Goal: Task Accomplishment & Management: Complete application form

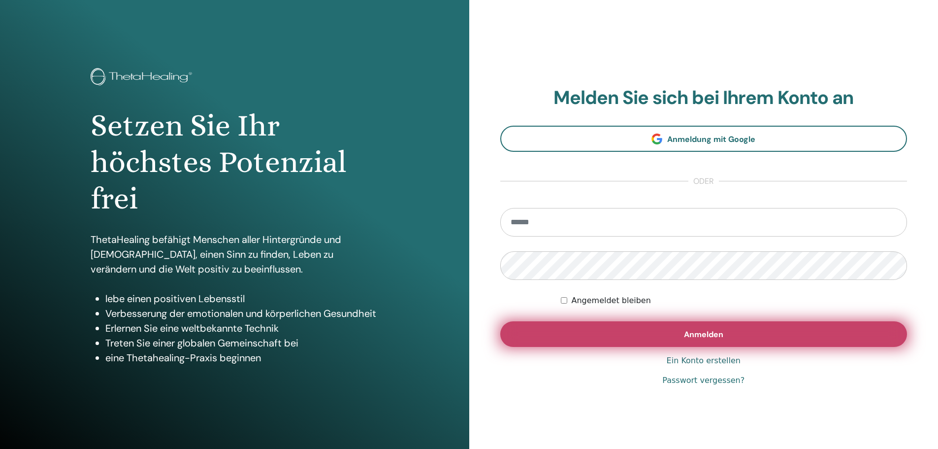
type input "**********"
click at [662, 337] on button "Anmelden" at bounding box center [703, 334] width 407 height 26
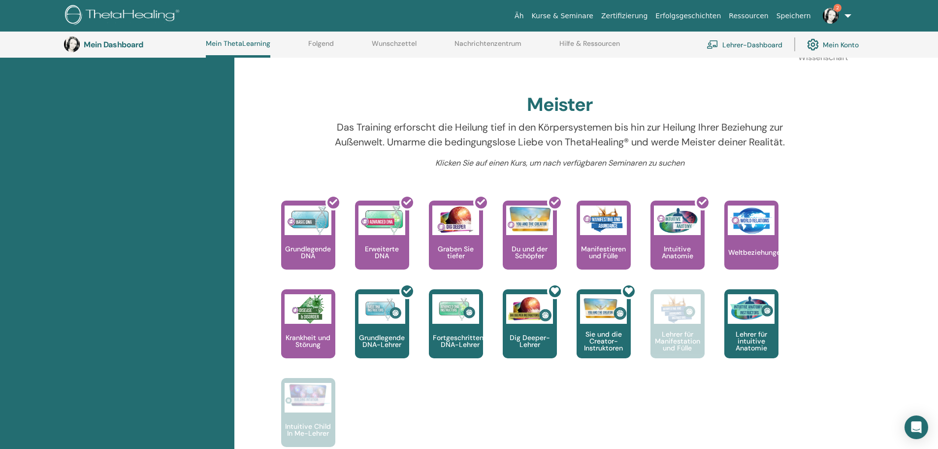
scroll to position [272, 0]
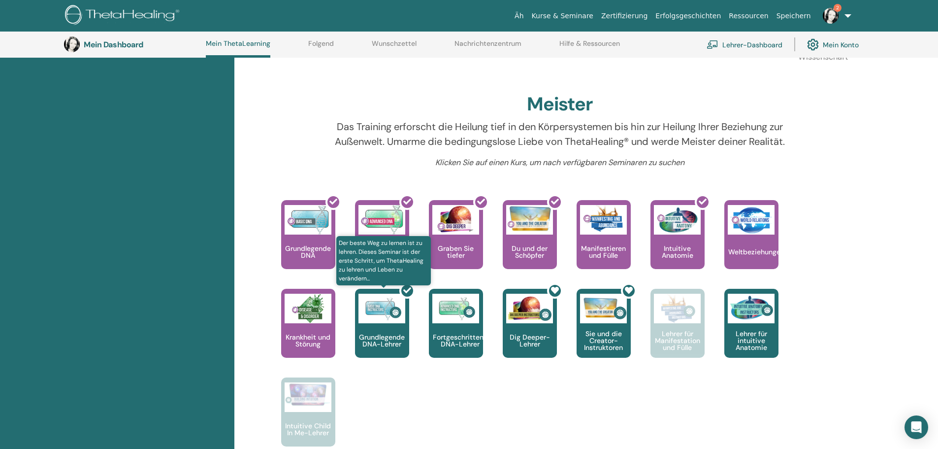
click at [382, 339] on div at bounding box center [388, 327] width 54 height 89
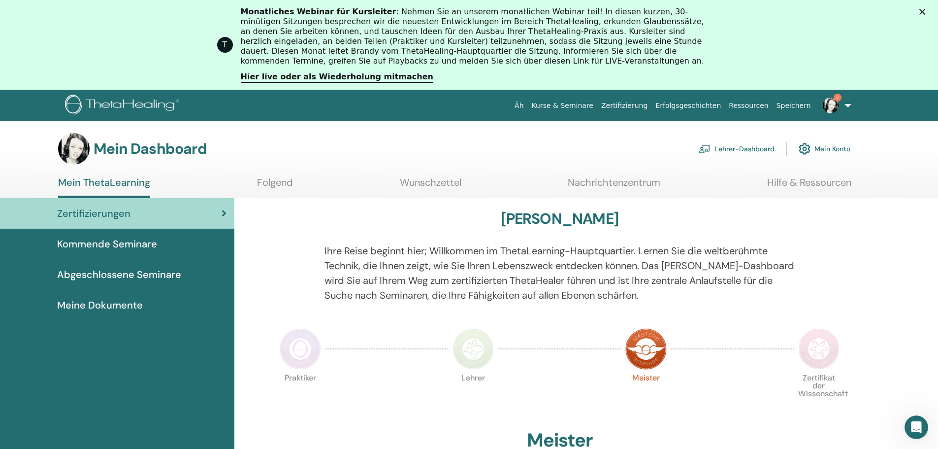
click at [229, 209] on link "Zertifizierungen" at bounding box center [117, 213] width 234 height 31
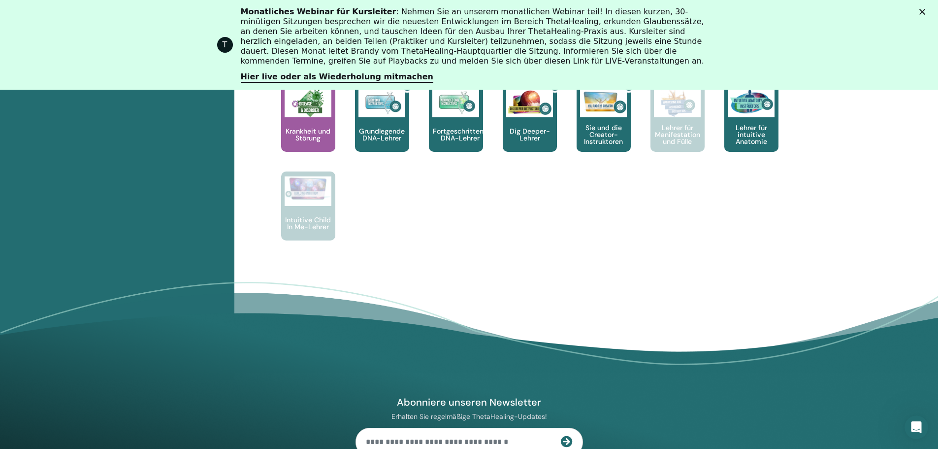
scroll to position [420, 0]
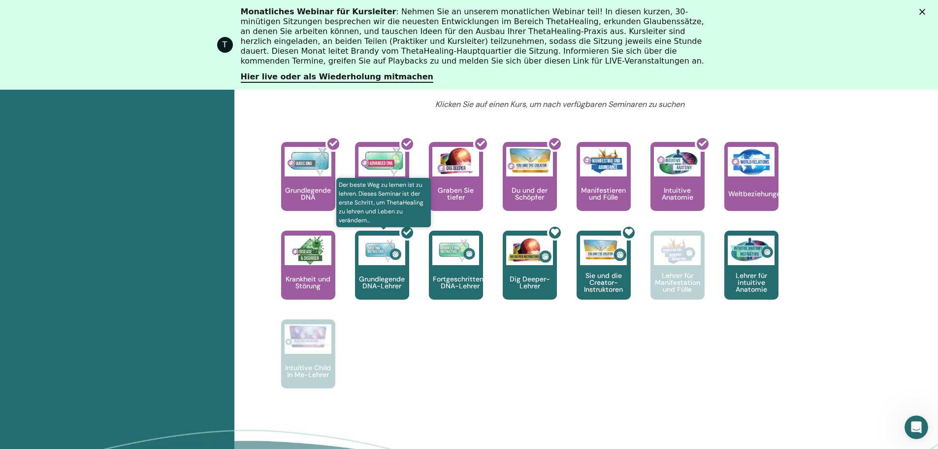
click at [389, 290] on div at bounding box center [388, 269] width 54 height 89
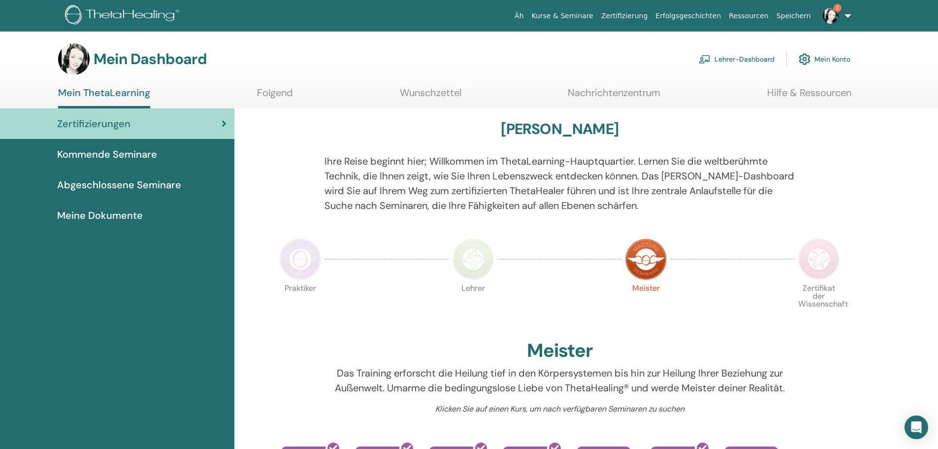
click at [148, 186] on font "Abgeschlossene Seminare" at bounding box center [119, 184] width 124 height 13
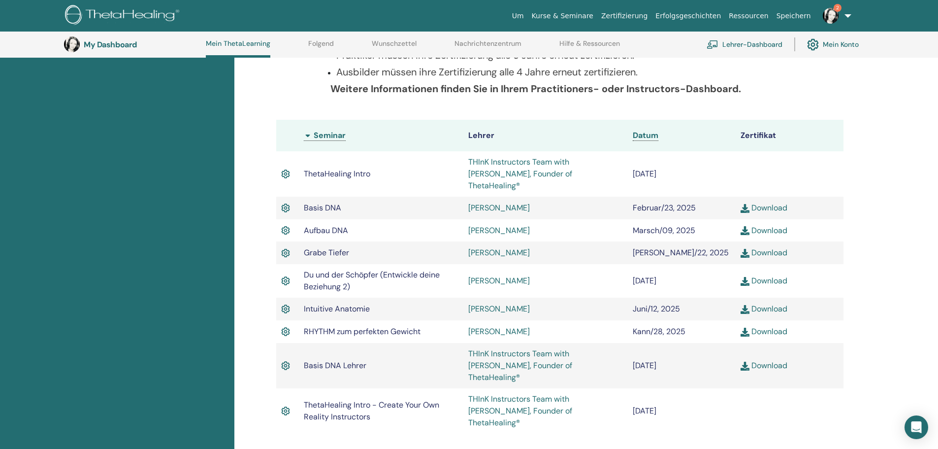
scroll to position [223, 0]
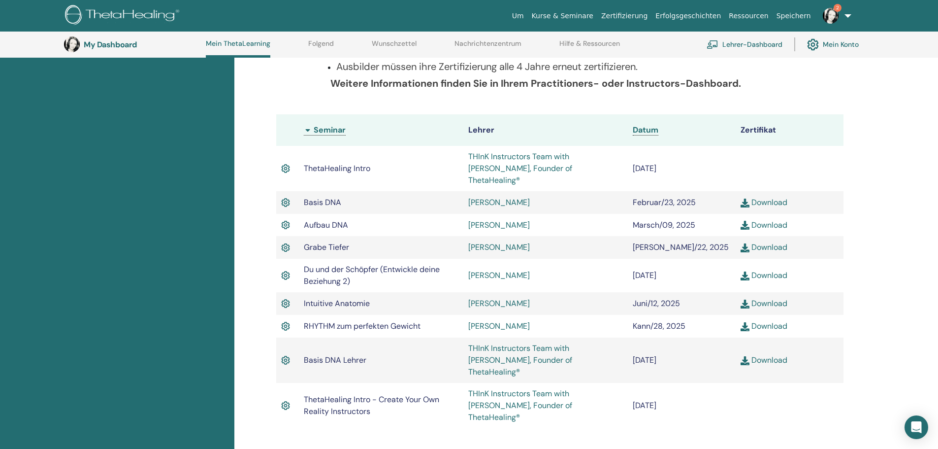
click at [782, 355] on link "Download" at bounding box center [764, 360] width 47 height 10
click at [747, 40] on link "Lehrer-Dashboard" at bounding box center [745, 44] width 76 height 22
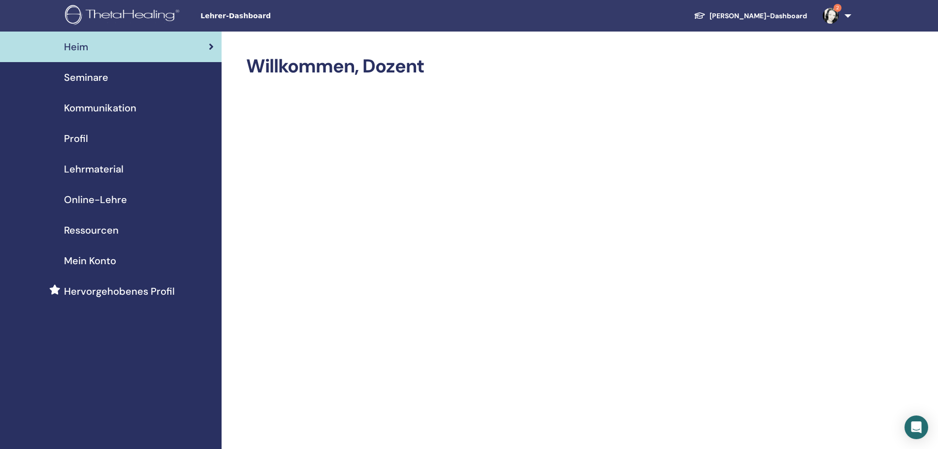
click at [106, 199] on font "Online-Lehre" at bounding box center [95, 199] width 63 height 13
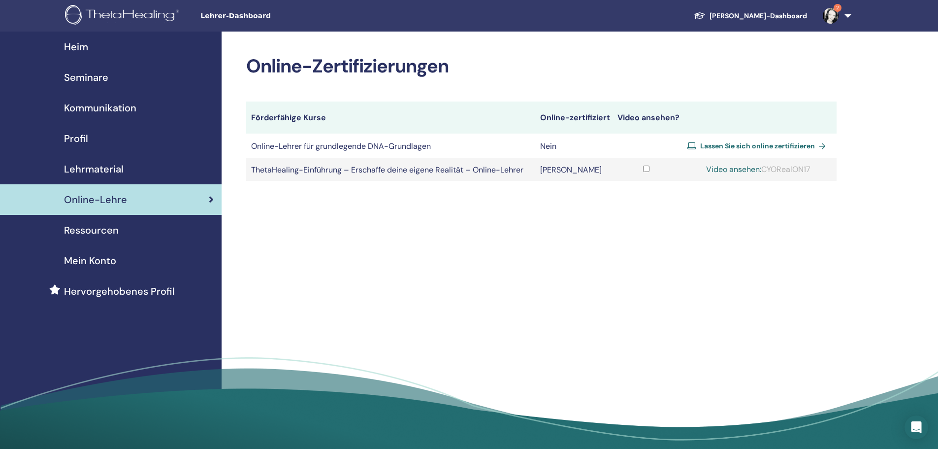
click at [802, 147] on font "Lassen Sie sich online zertifizieren" at bounding box center [757, 145] width 115 height 9
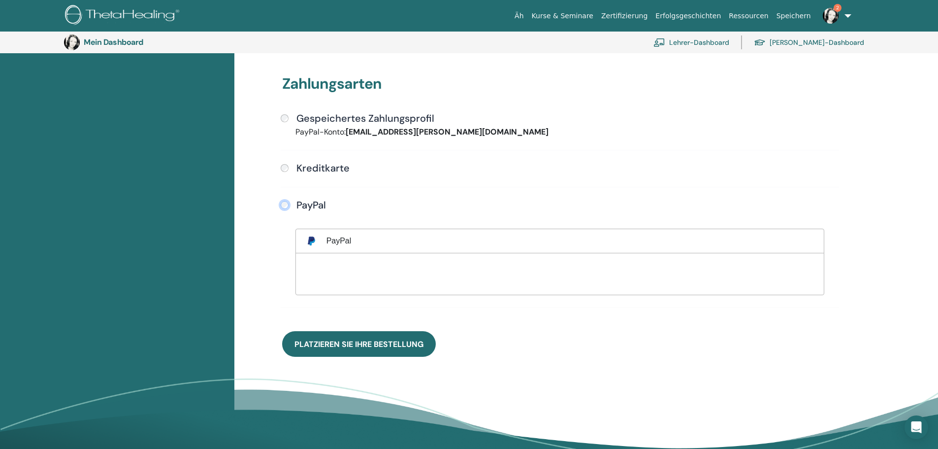
scroll to position [268, 0]
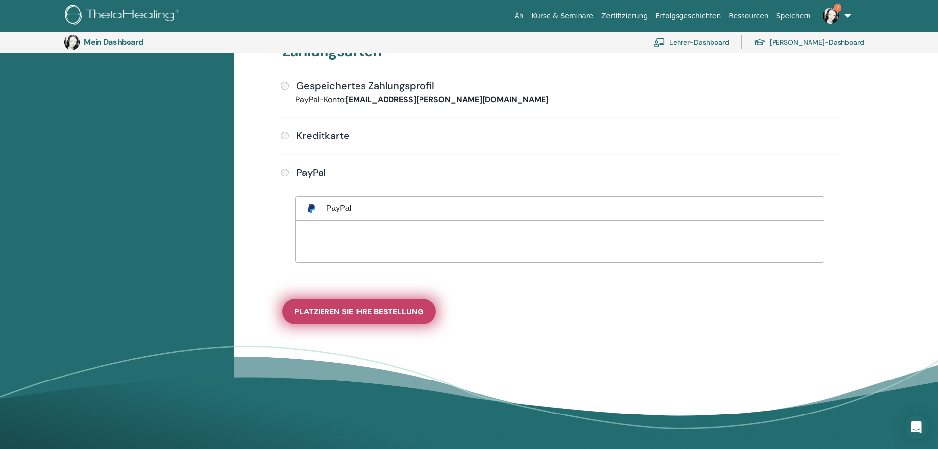
click at [393, 313] on font "Platzieren Sie Ihre Bestellung" at bounding box center [358, 311] width 129 height 10
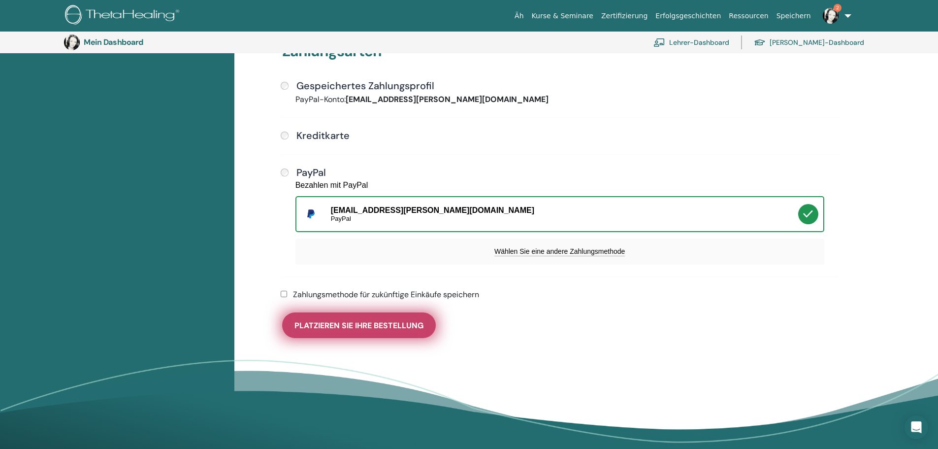
click at [400, 329] on font "Platzieren Sie Ihre Bestellung" at bounding box center [358, 325] width 129 height 10
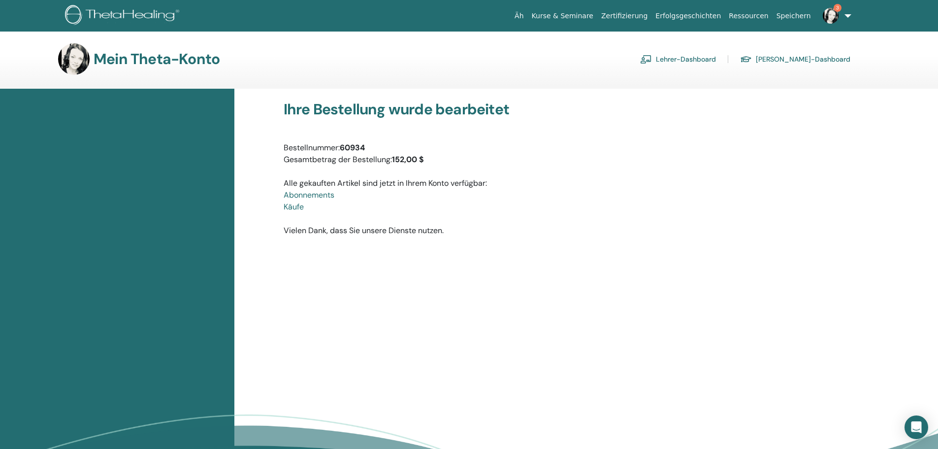
drag, startPoint x: 800, startPoint y: 15, endPoint x: 800, endPoint y: 25, distance: 9.9
click at [800, 15] on font "Speichern" at bounding box center [794, 16] width 34 height 8
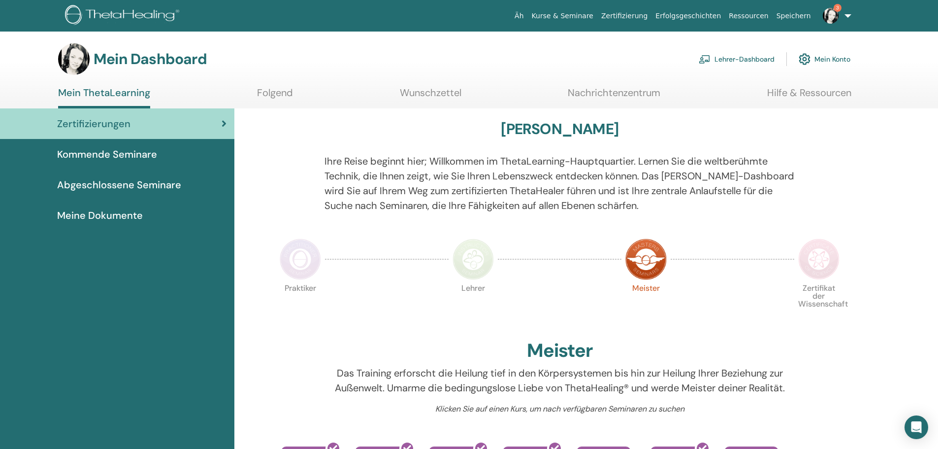
click at [739, 62] on font "Lehrer-Dashboard" at bounding box center [745, 59] width 60 height 9
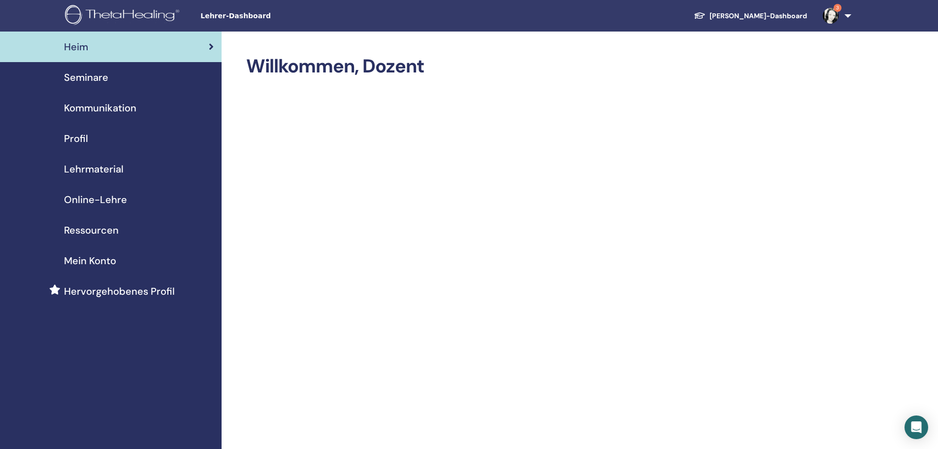
click at [84, 79] on font "Seminare" at bounding box center [86, 77] width 44 height 13
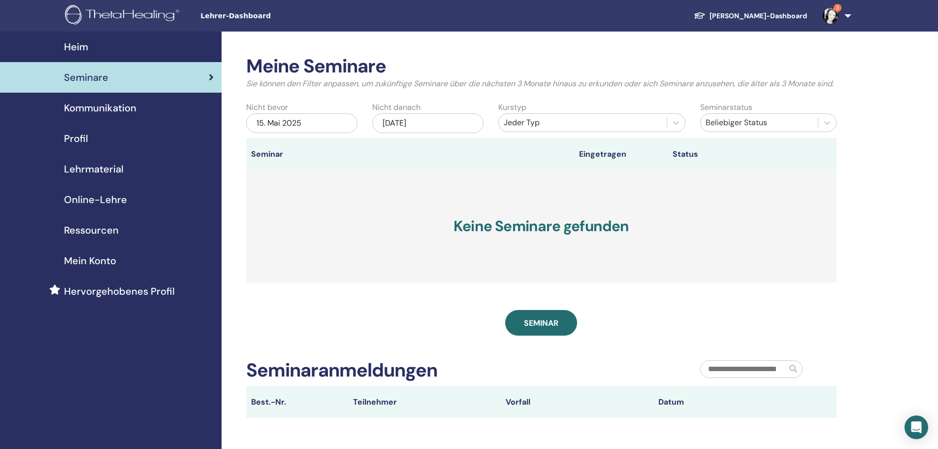
click at [321, 133] on div "15. Mai 2025" at bounding box center [301, 123] width 111 height 20
click at [321, 228] on div "16" at bounding box center [317, 221] width 13 height 13
click at [456, 133] on div "15. November 2025" at bounding box center [427, 123] width 111 height 20
click at [385, 245] on div "17" at bounding box center [379, 237] width 13 height 13
click at [443, 128] on div "17. November 2025" at bounding box center [427, 123] width 111 height 20
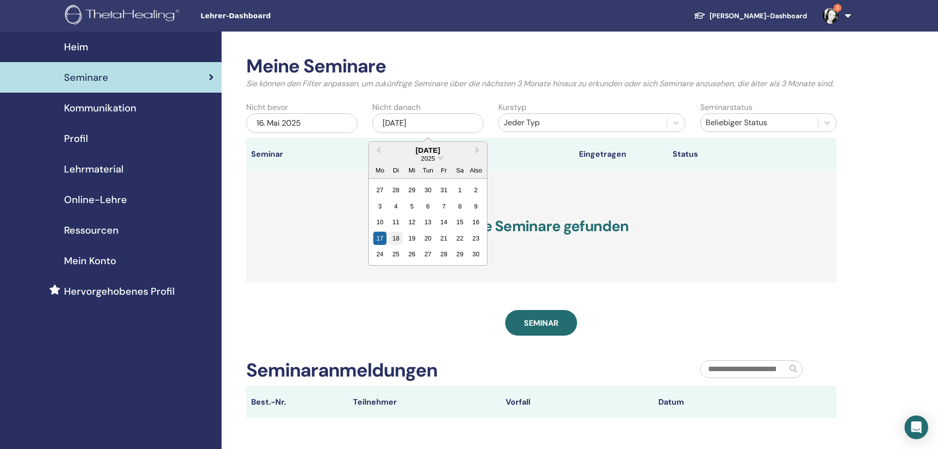
click at [399, 242] on font "18" at bounding box center [395, 237] width 7 height 7
click at [290, 128] on font "16. Mai 2025" at bounding box center [279, 123] width 44 height 10
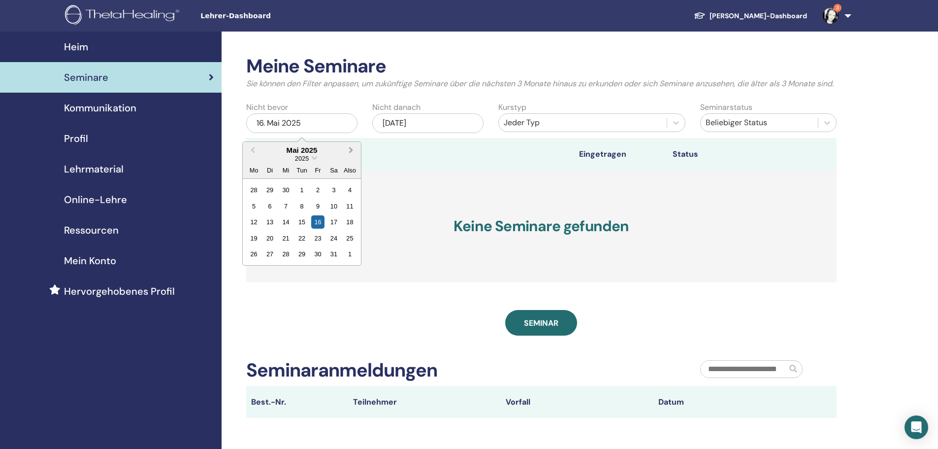
click at [351, 155] on span "Nächsten Monat" at bounding box center [351, 150] width 0 height 10
click at [254, 159] on button "Vorheriger Monat" at bounding box center [252, 151] width 16 height 16
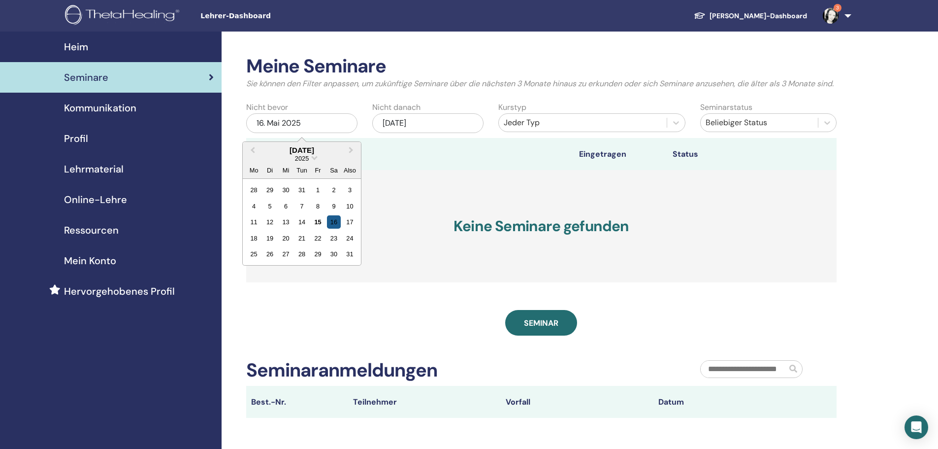
click at [337, 228] on div "16" at bounding box center [333, 221] width 13 height 13
click at [454, 133] on div "18. November 2025" at bounding box center [427, 123] width 111 height 20
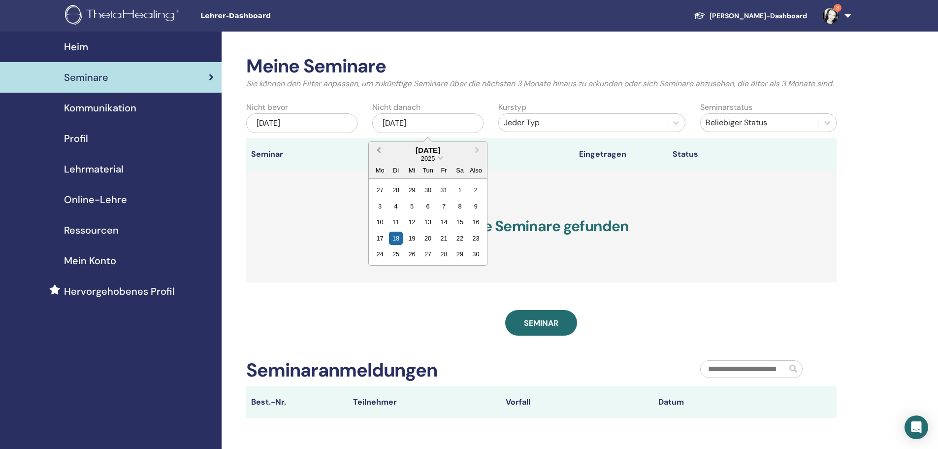
click at [379, 155] on span "Vorheriger Monat" at bounding box center [379, 150] width 0 height 10
click at [383, 245] on div "18" at bounding box center [379, 237] width 13 height 13
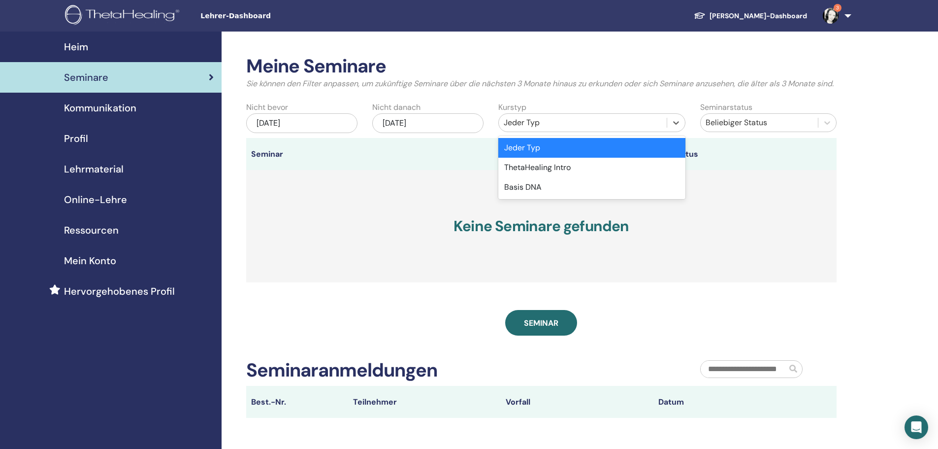
click at [633, 129] on div "Jeder Typ" at bounding box center [583, 123] width 158 height 12
click at [589, 196] on div "Basis-DNA" at bounding box center [591, 187] width 187 height 20
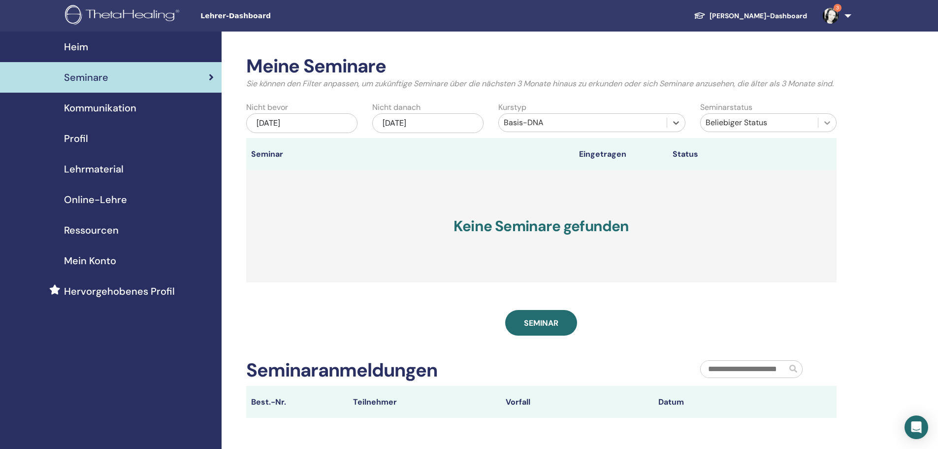
click at [822, 128] on icon at bounding box center [827, 123] width 10 height 10
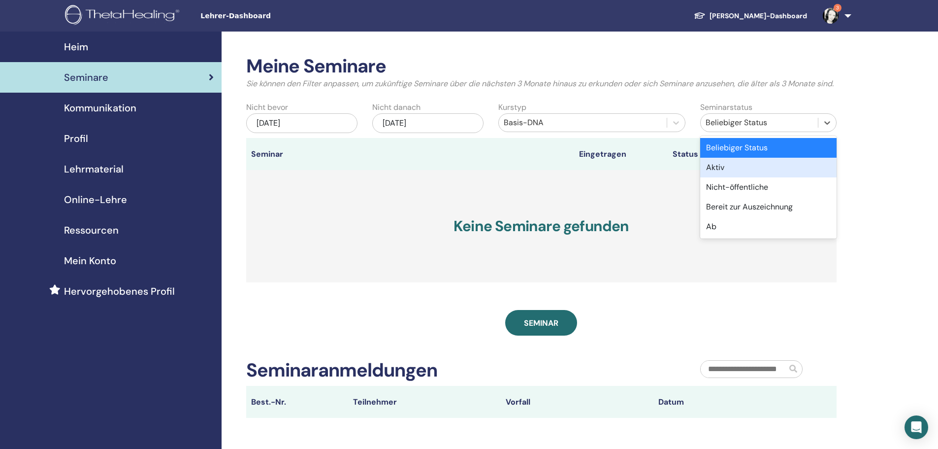
click at [776, 177] on div "Aktiv" at bounding box center [768, 168] width 136 height 20
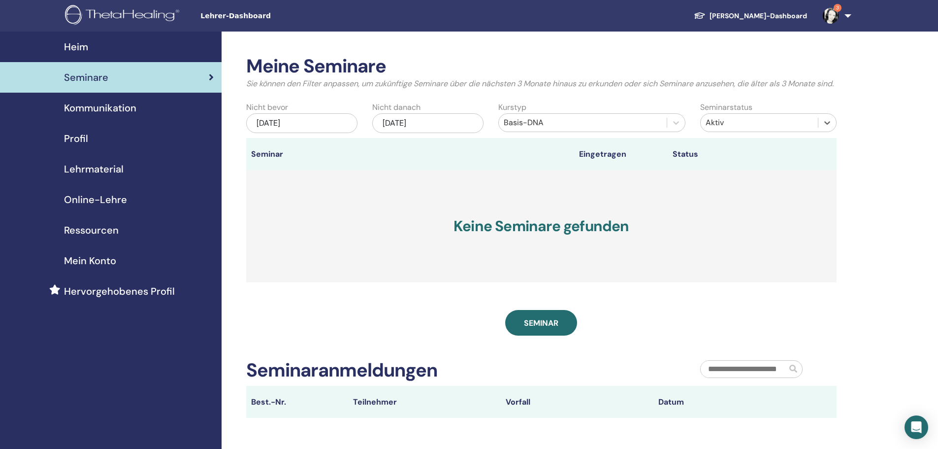
click at [784, 16] on font "[PERSON_NAME]-Dashboard" at bounding box center [759, 15] width 98 height 9
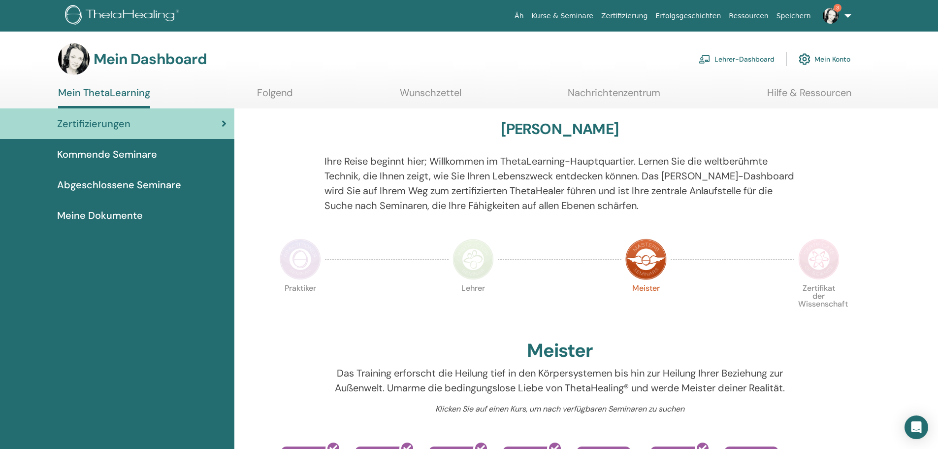
click at [121, 217] on font "Meine Dokumente" at bounding box center [100, 215] width 86 height 13
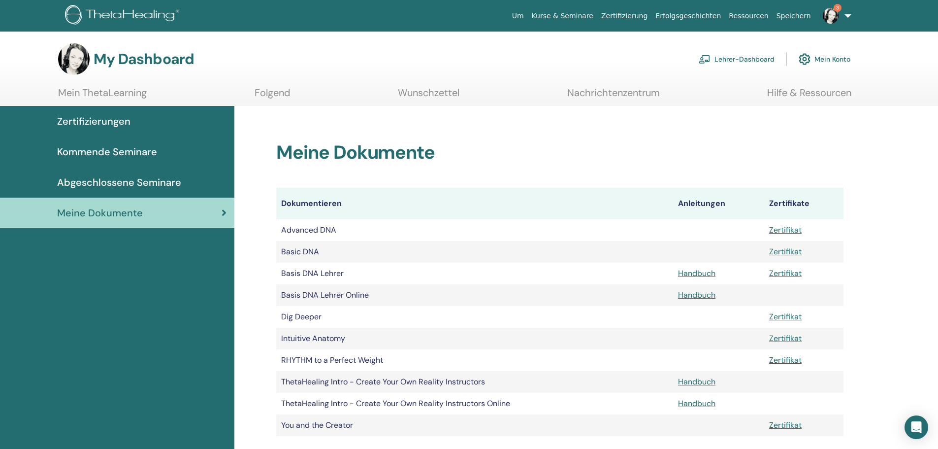
click at [745, 63] on link "Lehrer-Dashboard" at bounding box center [737, 59] width 76 height 22
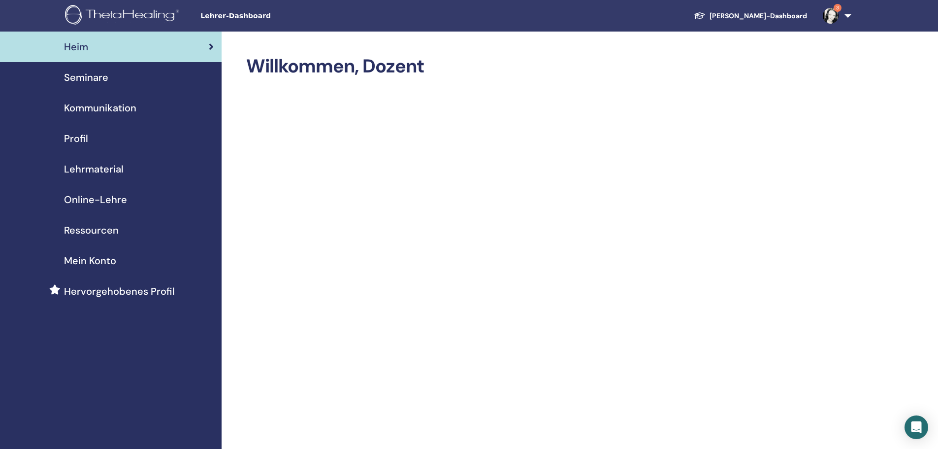
click at [101, 197] on font "Online-Lehre" at bounding box center [95, 199] width 63 height 13
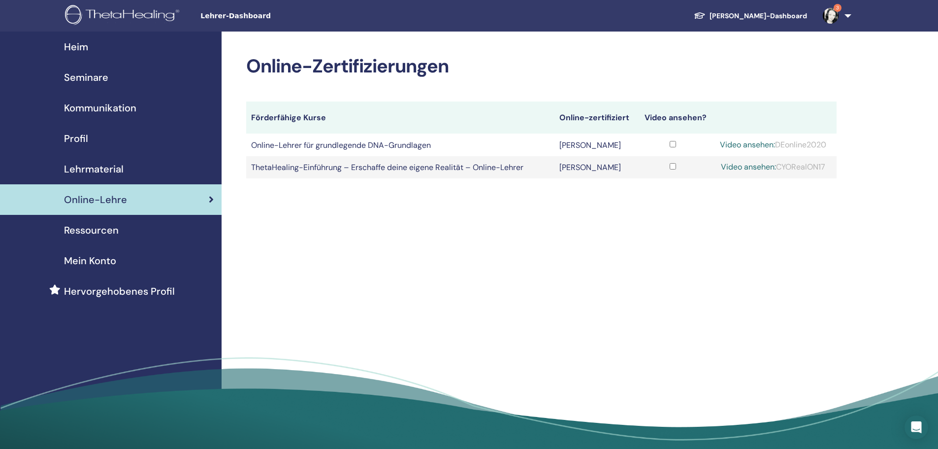
click at [95, 227] on font "Ressourcen" at bounding box center [91, 230] width 55 height 13
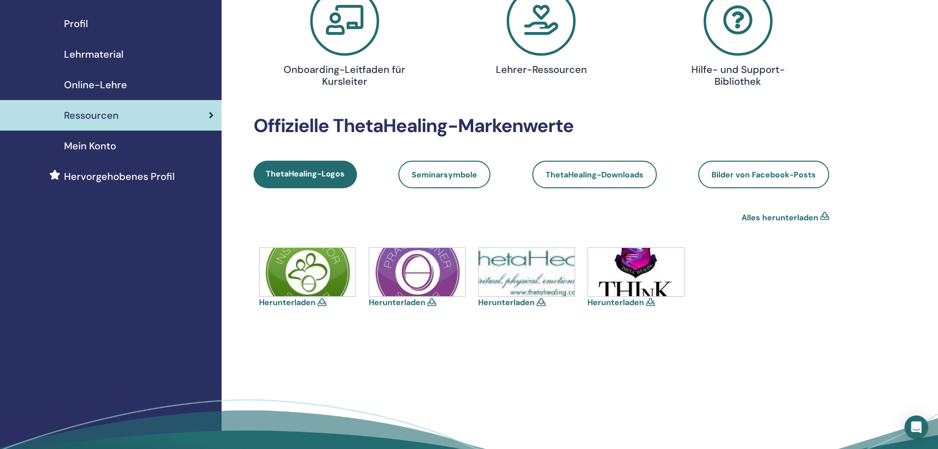
scroll to position [98, 0]
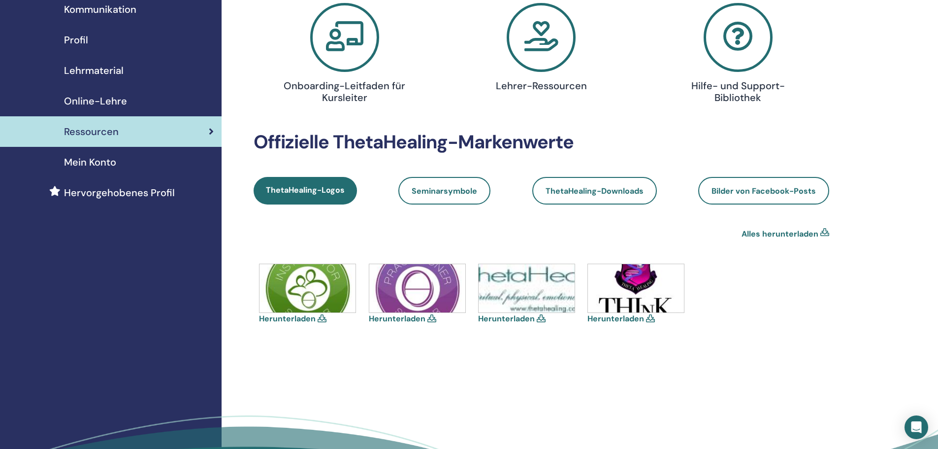
click at [321, 318] on icon at bounding box center [322, 318] width 9 height 8
click at [322, 320] on icon at bounding box center [322, 318] width 9 height 8
click at [429, 316] on icon at bounding box center [431, 318] width 9 height 8
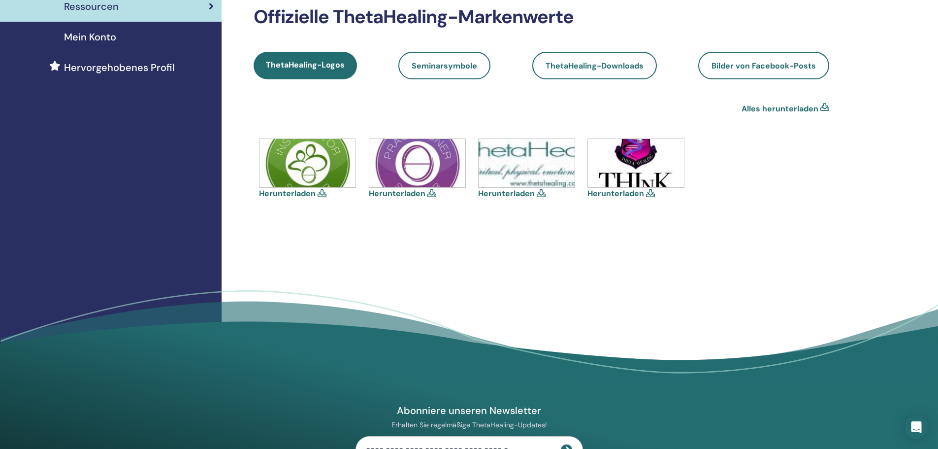
scroll to position [246, 0]
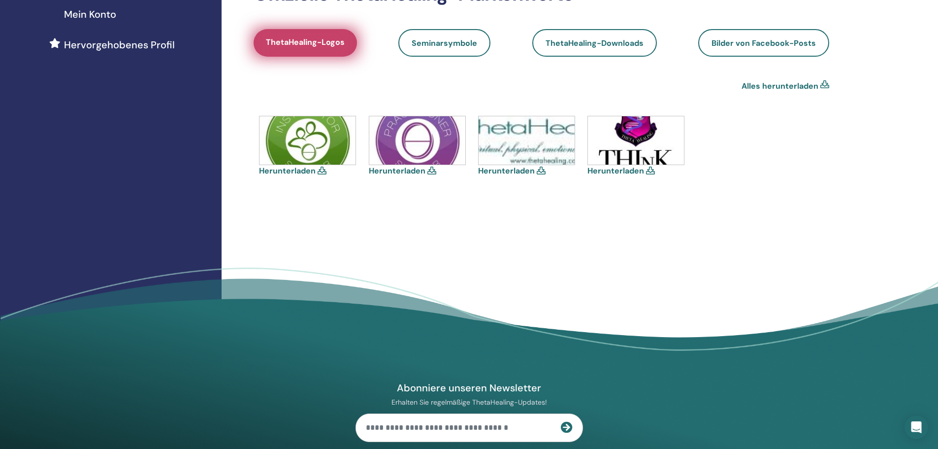
click at [313, 42] on font "ThetaHealing-Logos" at bounding box center [305, 42] width 79 height 10
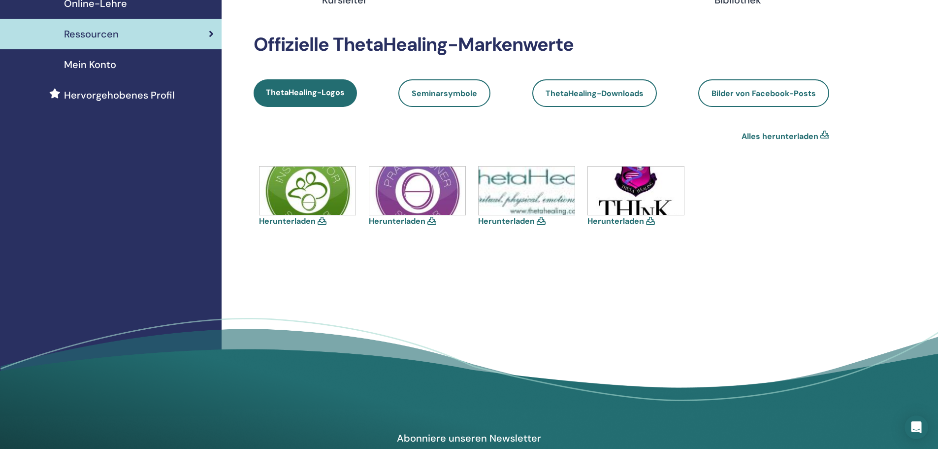
scroll to position [197, 0]
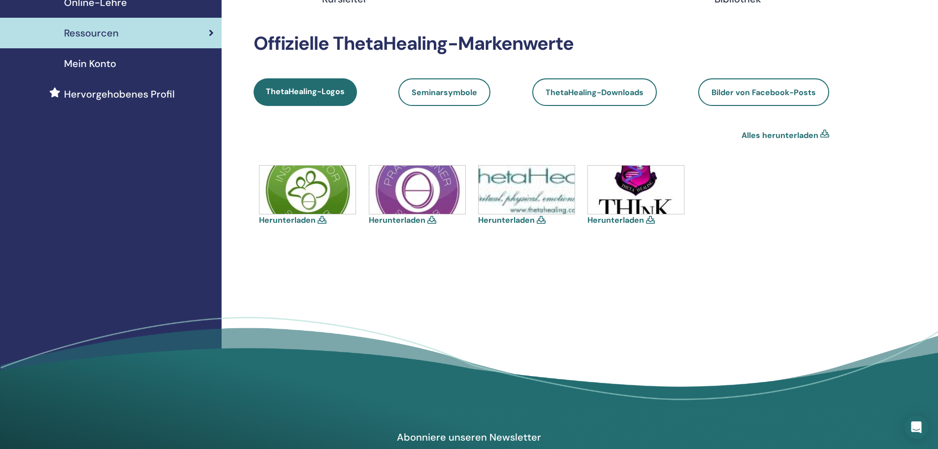
click at [285, 221] on font "Herunterladen" at bounding box center [287, 220] width 57 height 10
click at [391, 219] on font "Herunterladen" at bounding box center [397, 220] width 57 height 10
click at [508, 220] on font "Herunterladen" at bounding box center [506, 220] width 57 height 10
click at [445, 85] on link "Seminarsymbole" at bounding box center [444, 92] width 92 height 28
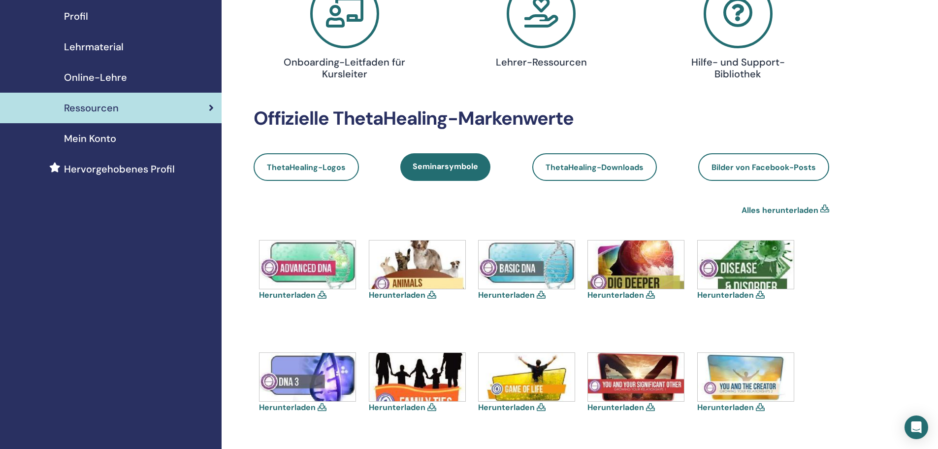
scroll to position [148, 0]
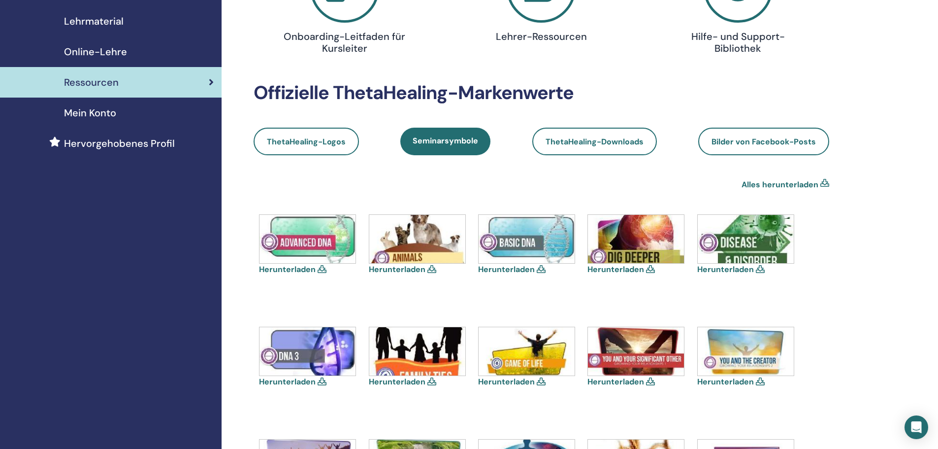
click at [517, 268] on font "Herunterladen" at bounding box center [506, 269] width 57 height 10
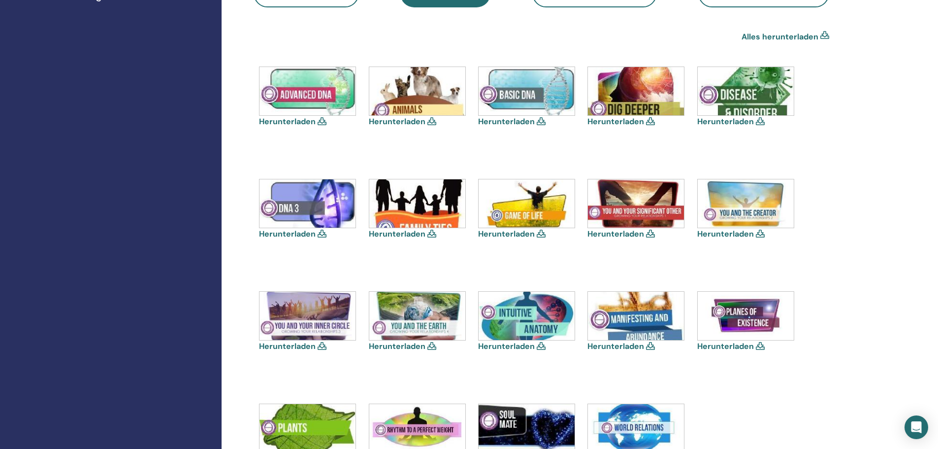
scroll to position [0, 0]
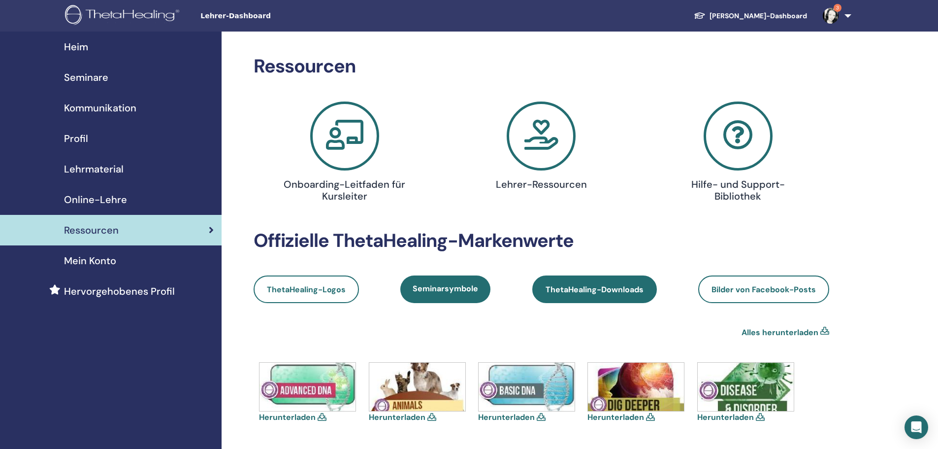
click at [606, 289] on font "ThetaHealing-Downloads" at bounding box center [595, 289] width 98 height 10
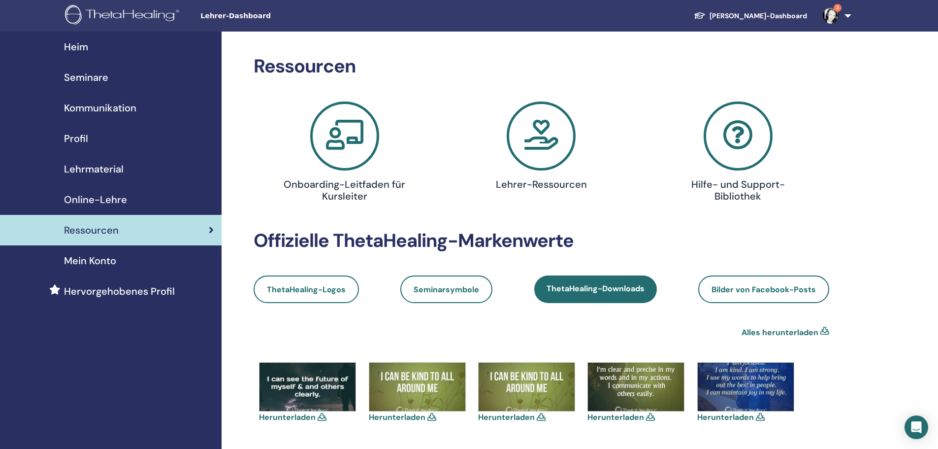
click at [100, 76] on font "Seminare" at bounding box center [86, 77] width 44 height 13
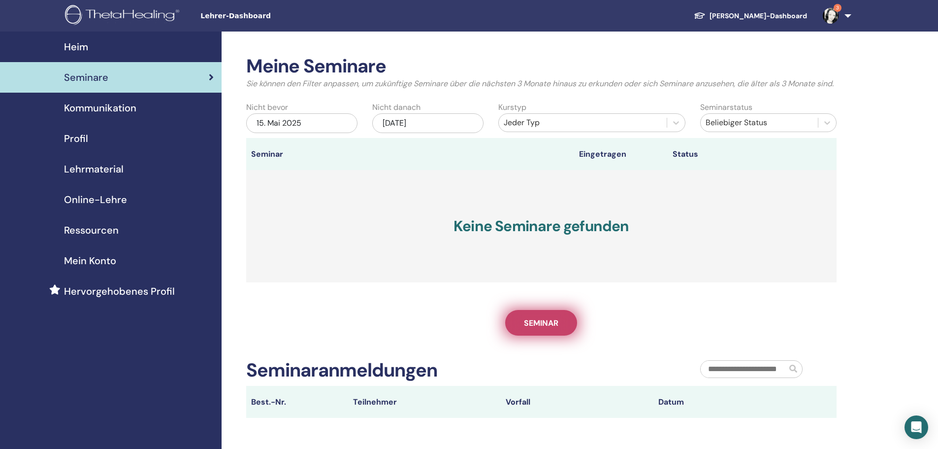
click at [546, 328] on font "Seminar" at bounding box center [541, 323] width 34 height 10
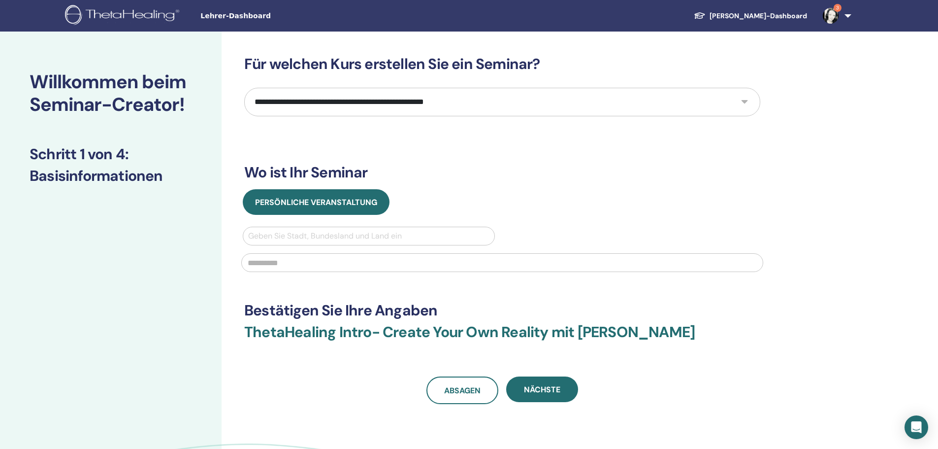
click at [757, 101] on select "**********" at bounding box center [502, 102] width 516 height 29
select select "*"
click at [244, 88] on select "**********" at bounding box center [502, 102] width 516 height 29
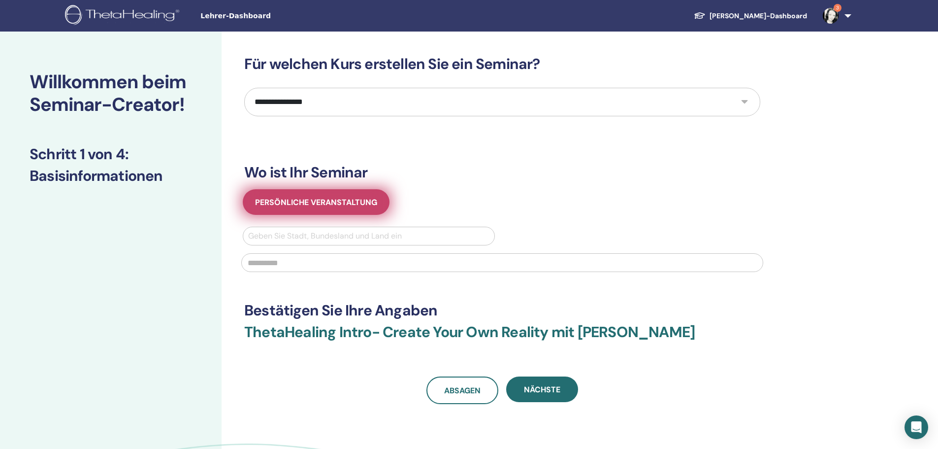
click at [347, 205] on font "Persönliche Veranstaltung" at bounding box center [316, 202] width 122 height 10
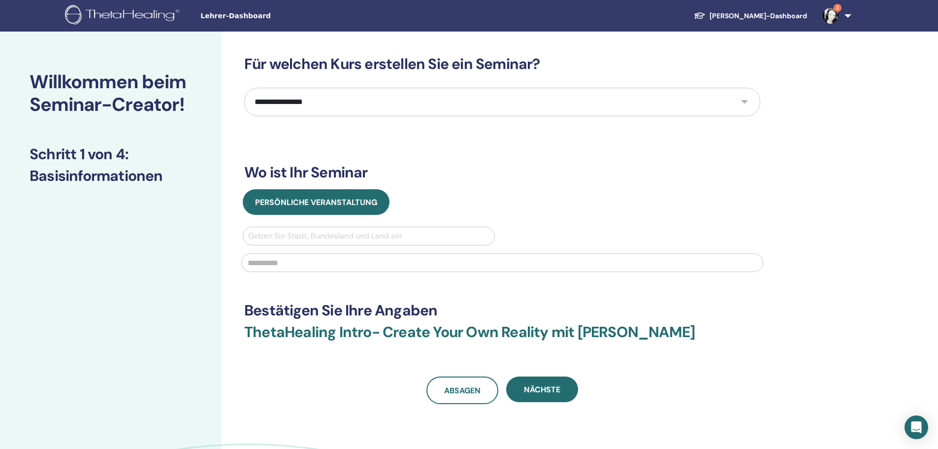
click at [409, 237] on div at bounding box center [368, 236] width 241 height 14
type input "**********"
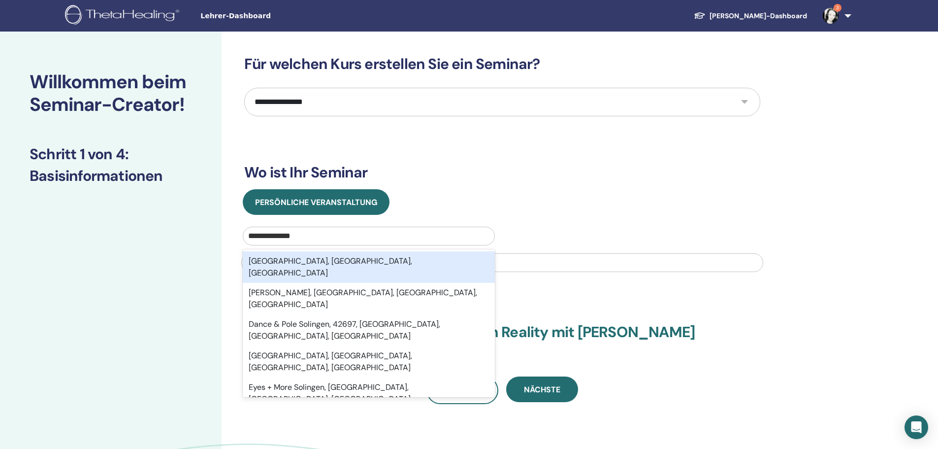
click at [343, 258] on font "Solingen, Nordrhein-Westfalen, DEU" at bounding box center [330, 267] width 163 height 22
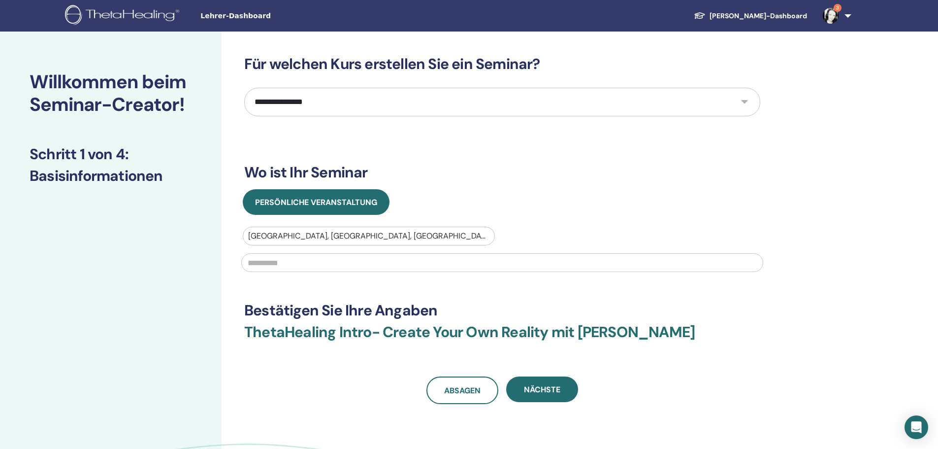
click at [343, 258] on input "text" at bounding box center [502, 262] width 522 height 19
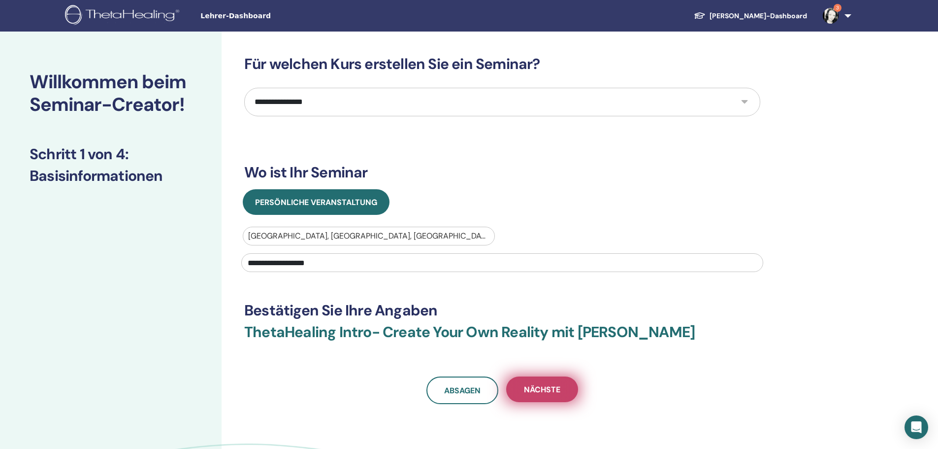
type input "**********"
click at [545, 393] on font "Nächste" at bounding box center [542, 389] width 36 height 10
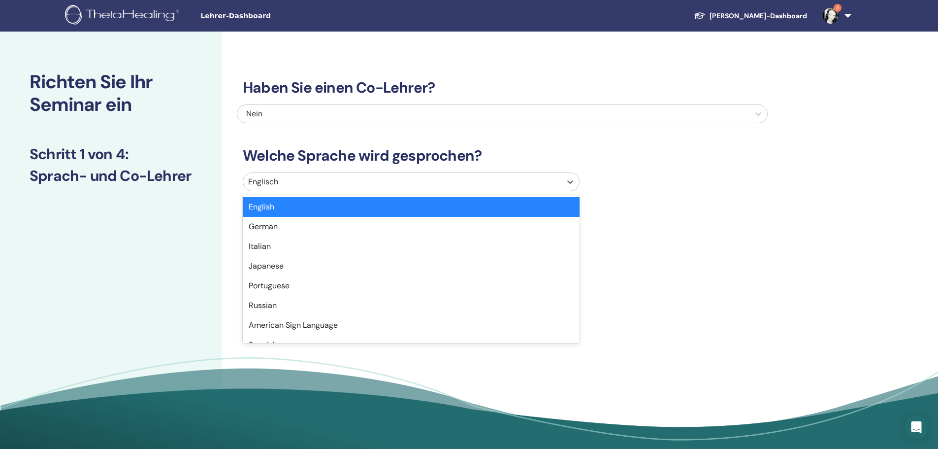
click at [466, 179] on div at bounding box center [402, 182] width 308 height 14
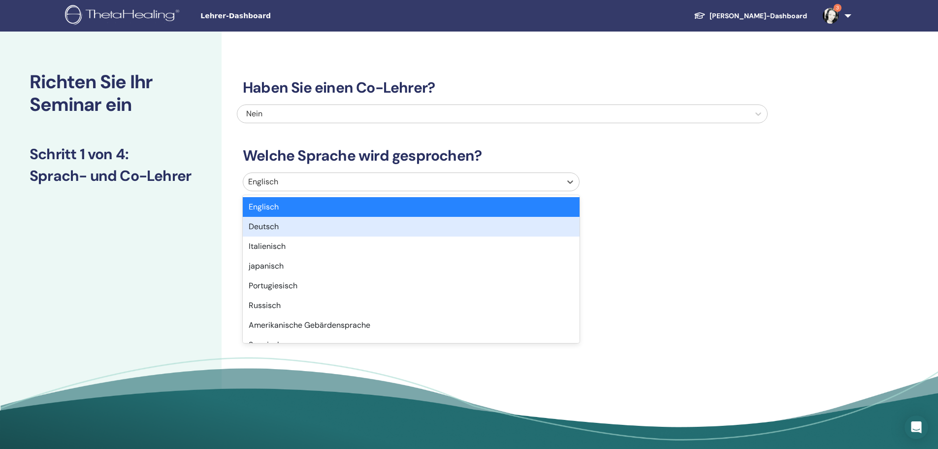
click at [370, 224] on div "Deutsch" at bounding box center [411, 227] width 337 height 20
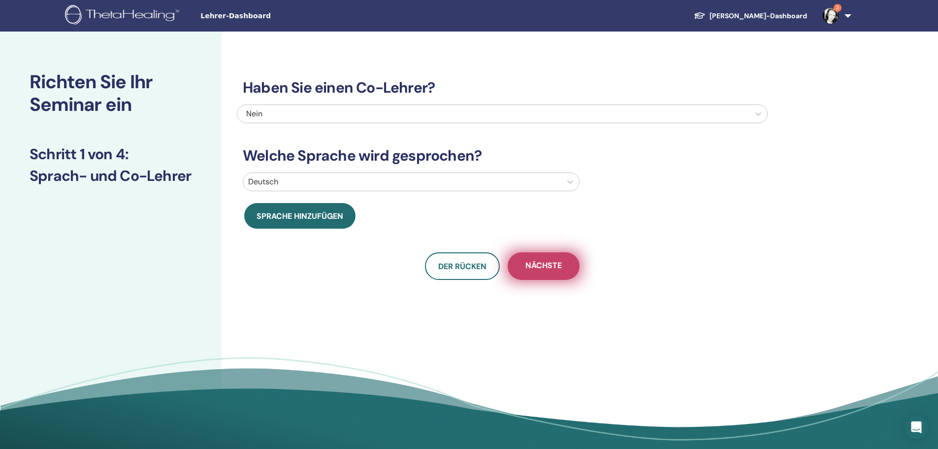
click at [553, 267] on font "Nächste" at bounding box center [543, 265] width 36 height 10
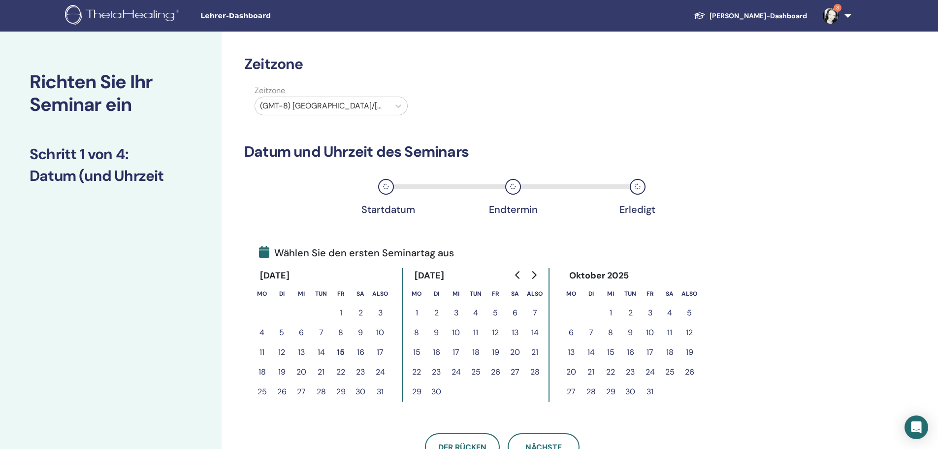
click at [362, 352] on font "16" at bounding box center [360, 352] width 7 height 10
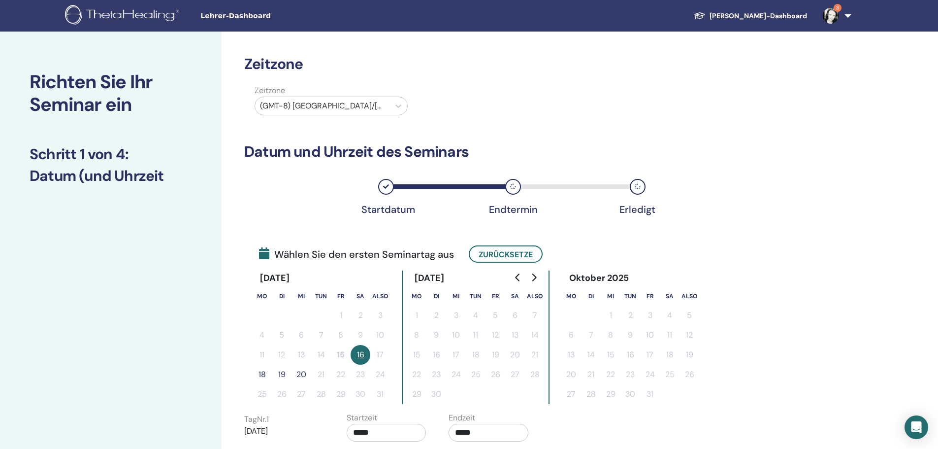
click at [261, 376] on font "18" at bounding box center [262, 374] width 7 height 10
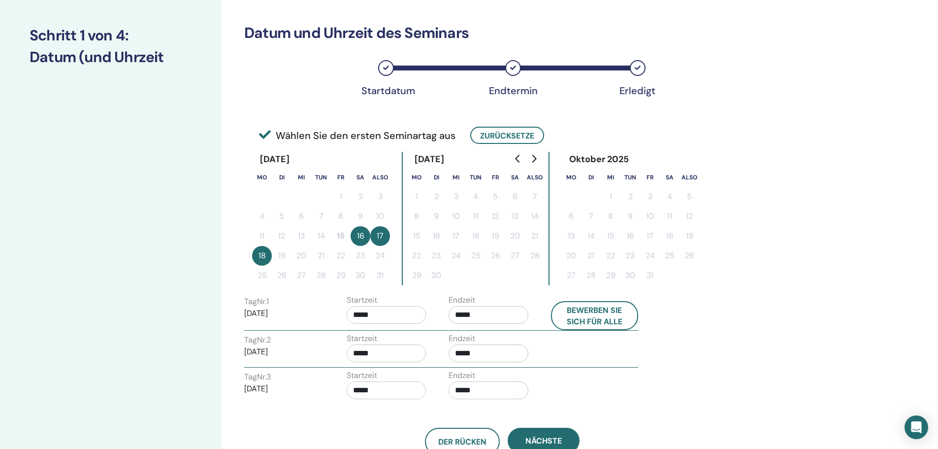
scroll to position [148, 0]
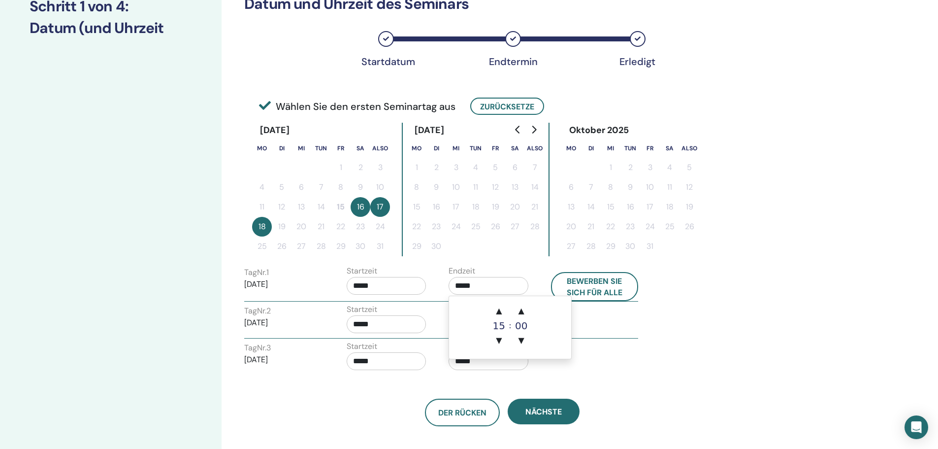
click at [462, 287] on input "*****" at bounding box center [489, 286] width 80 height 18
click at [502, 341] on font "▼" at bounding box center [499, 339] width 6 height 9
click at [499, 311] on font "▲" at bounding box center [499, 310] width 6 height 9
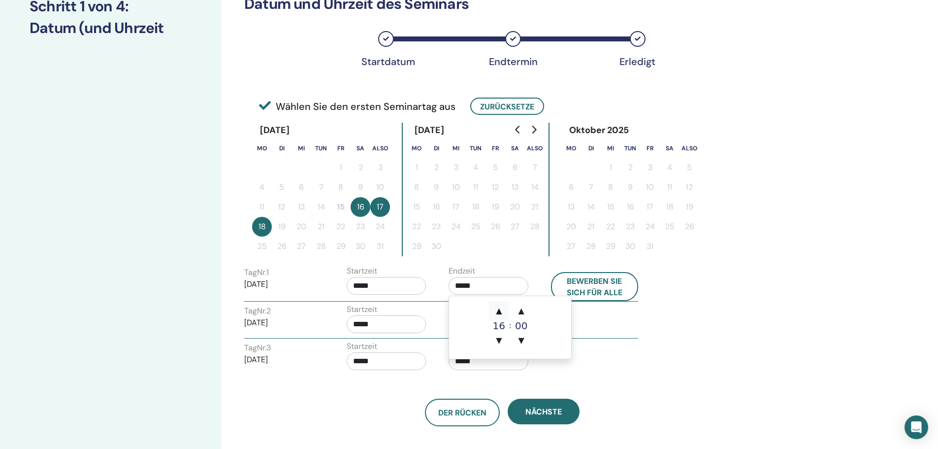
click at [499, 311] on font "▲" at bounding box center [499, 310] width 6 height 9
click at [499, 345] on font "▼" at bounding box center [499, 339] width 6 height 9
type input "*****"
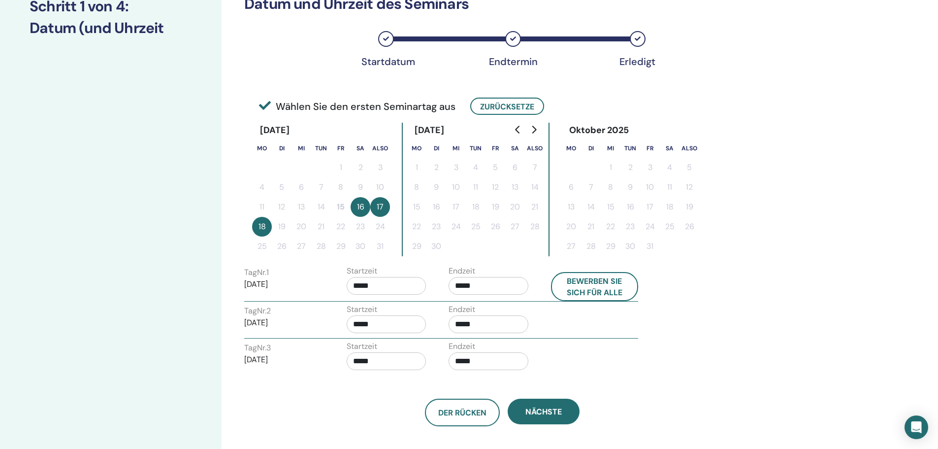
click at [666, 374] on div "Tag Nr. 1 16.08.2025 Startzeit ***** Endzeit ***** Bewerben Sie sich für alle T…" at bounding box center [502, 319] width 516 height 110
click at [461, 325] on input "*****" at bounding box center [489, 324] width 80 height 18
click at [498, 380] on font "▼" at bounding box center [499, 378] width 6 height 9
click at [501, 345] on font "▲" at bounding box center [499, 348] width 6 height 9
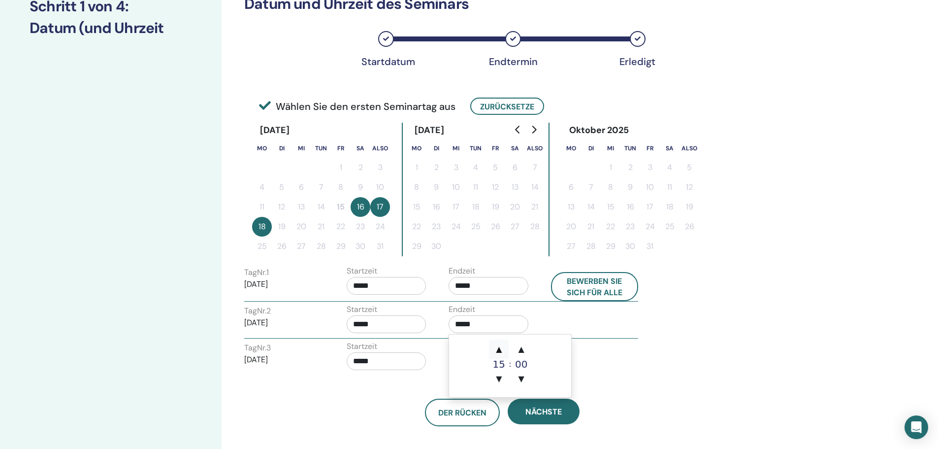
click at [501, 345] on font "▲" at bounding box center [499, 348] width 6 height 9
type input "*****"
click at [695, 403] on div "Der Rücken Nächste" at bounding box center [502, 412] width 531 height 28
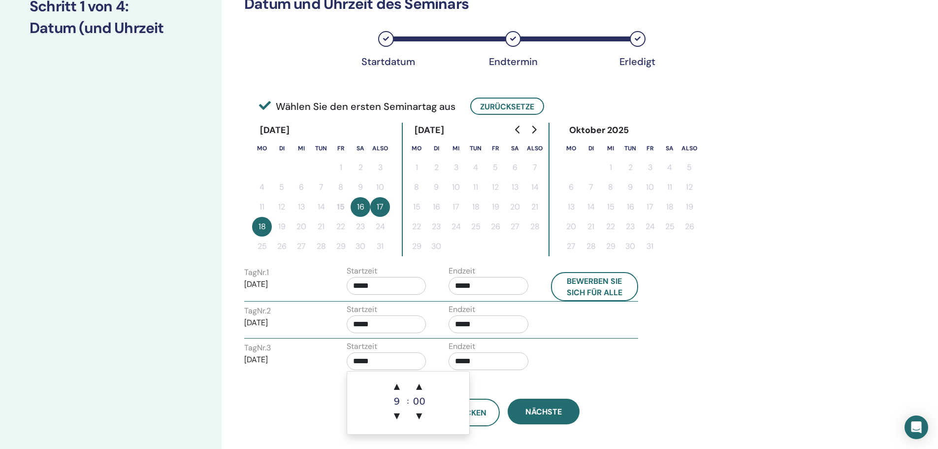
click at [370, 363] on input "*****" at bounding box center [387, 361] width 80 height 18
click at [395, 387] on font "▲" at bounding box center [397, 385] width 6 height 9
click at [398, 386] on font "▲" at bounding box center [397, 385] width 6 height 9
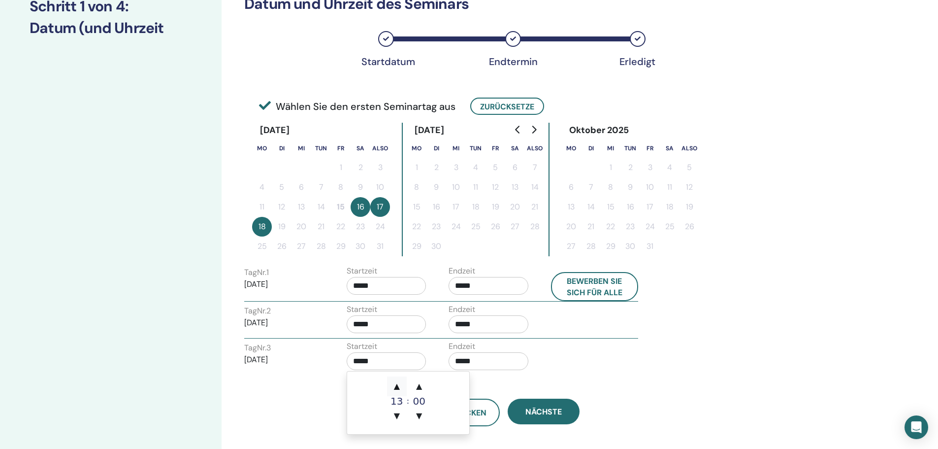
click at [398, 386] on font "▲" at bounding box center [397, 385] width 6 height 9
type input "*****"
click at [398, 386] on font "▲" at bounding box center [397, 385] width 6 height 9
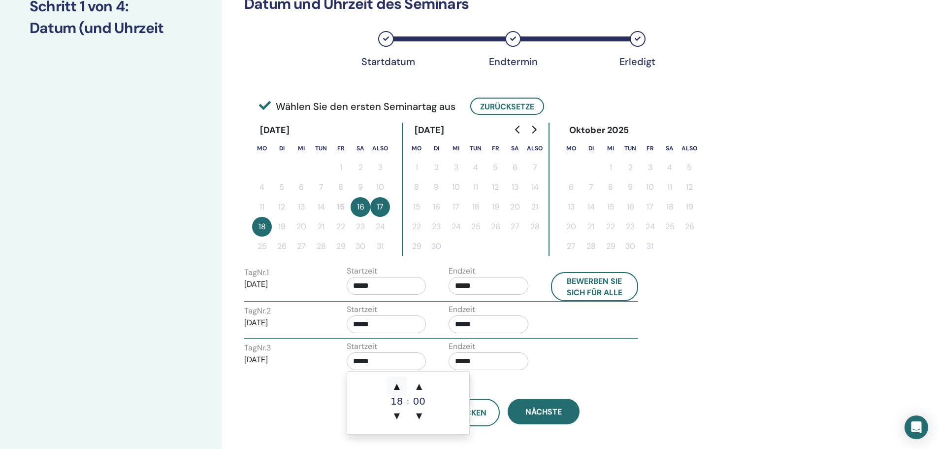
click at [398, 386] on font "▲" at bounding box center [397, 385] width 6 height 9
click at [396, 417] on font "▼" at bounding box center [397, 415] width 6 height 9
click at [606, 371] on div "Tag Nr. 3 18.08.2025 Startzeit ***** Endzeit *****" at bounding box center [441, 357] width 409 height 34
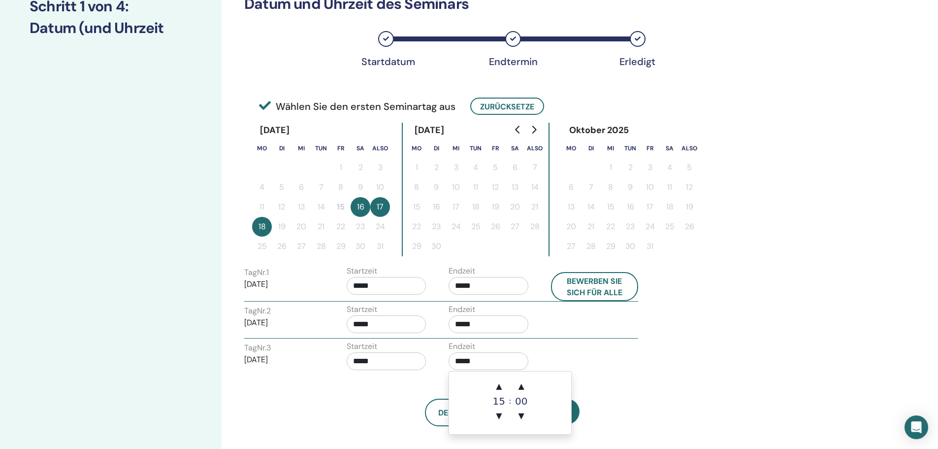
click at [457, 362] on input "*****" at bounding box center [489, 361] width 80 height 18
click at [500, 415] on font "▼" at bounding box center [499, 415] width 6 height 9
click at [500, 388] on font "▲" at bounding box center [499, 385] width 6 height 9
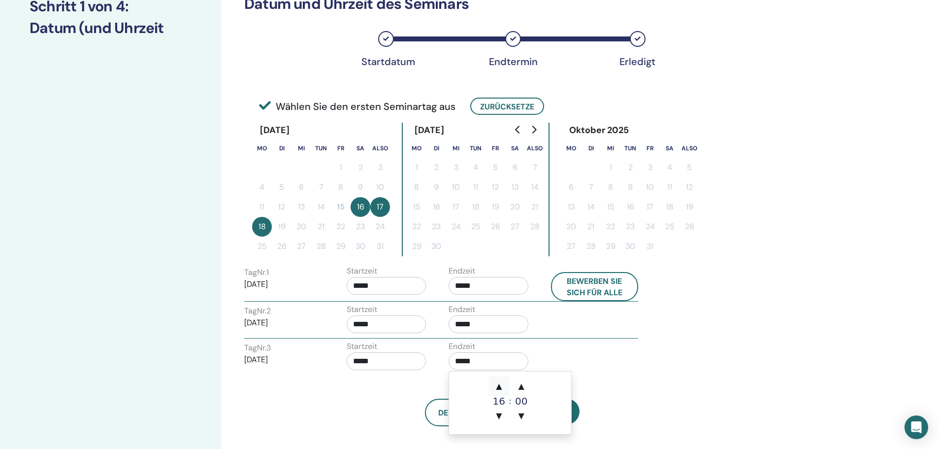
click at [500, 388] on font "▲" at bounding box center [499, 385] width 6 height 9
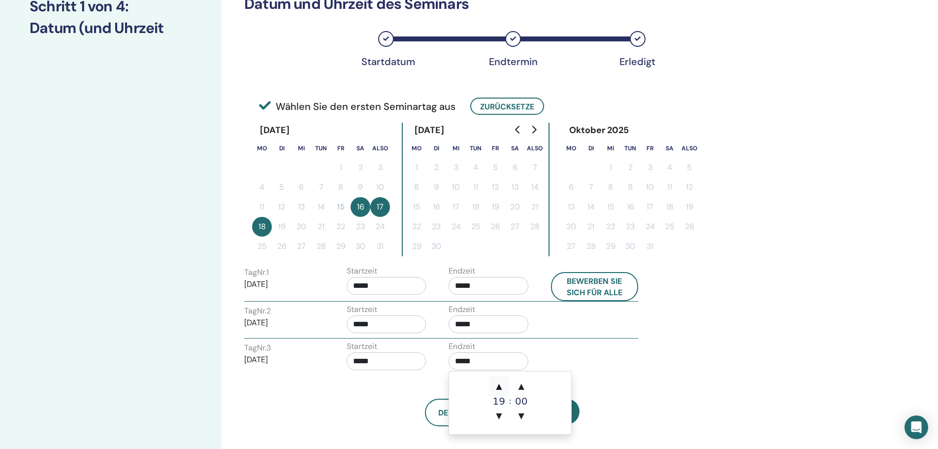
type input "*****"
click at [378, 411] on div "Der Rücken Nächste" at bounding box center [502, 412] width 531 height 28
click at [355, 364] on input "*****" at bounding box center [387, 361] width 80 height 18
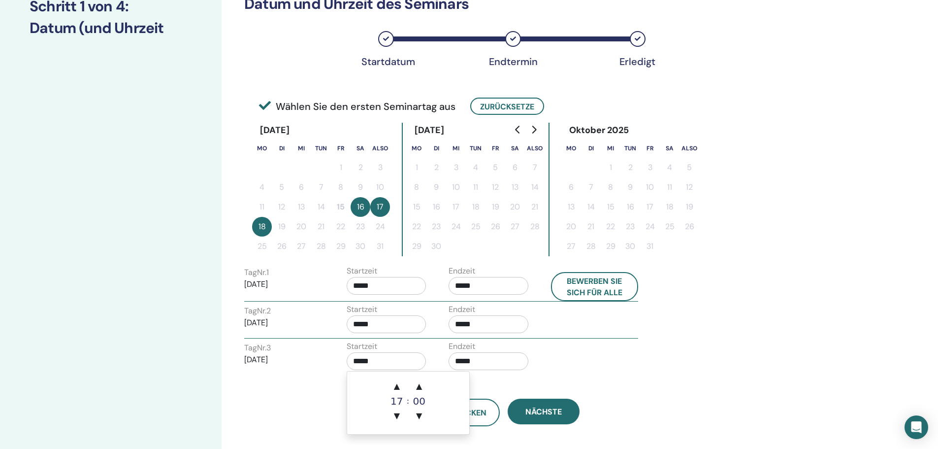
click at [396, 403] on font "17" at bounding box center [397, 401] width 12 height 12
click at [396, 388] on font "▲" at bounding box center [397, 385] width 6 height 9
click at [709, 370] on div "Tag Nr. 1 16.08.2025 Startzeit ***** Endzeit ***** Bewerben Sie sich für alle T…" at bounding box center [502, 319] width 516 height 110
click at [355, 361] on input "*****" at bounding box center [387, 361] width 80 height 18
click at [400, 415] on font "▼" at bounding box center [397, 415] width 6 height 9
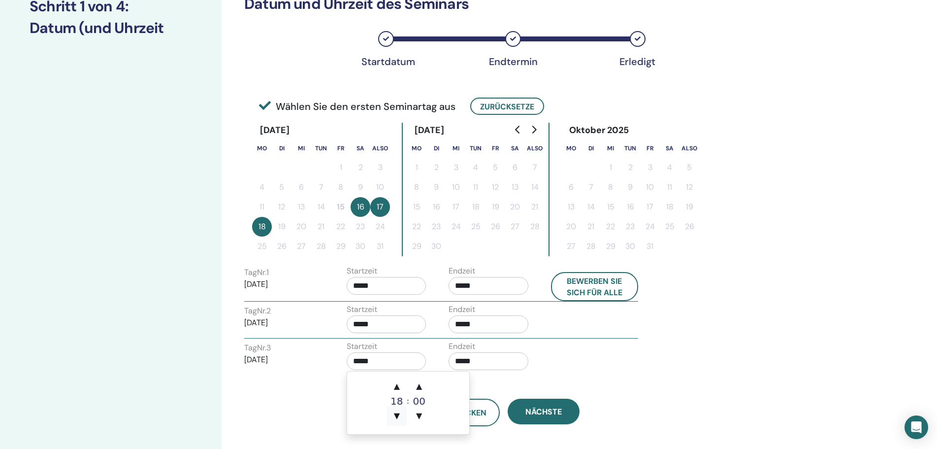
type input "*****"
click at [658, 395] on div "Der Rücken Nächste" at bounding box center [502, 400] width 531 height 51
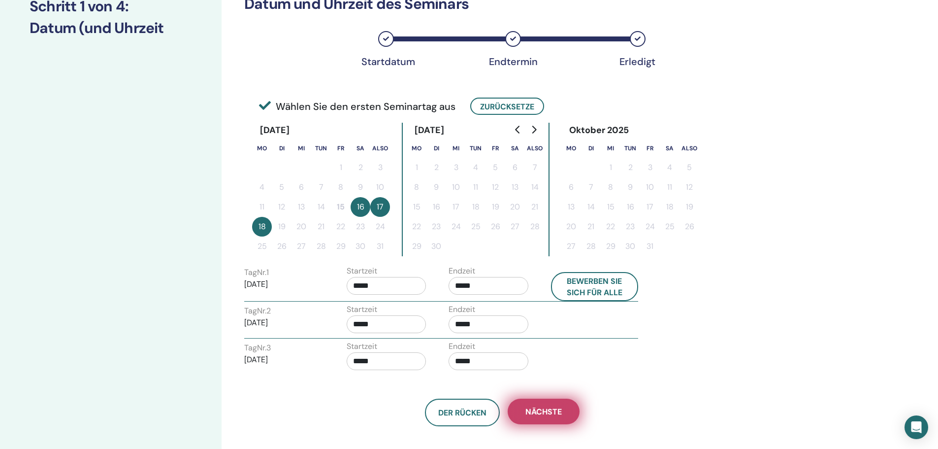
click at [552, 413] on font "Nächste" at bounding box center [543, 411] width 36 height 10
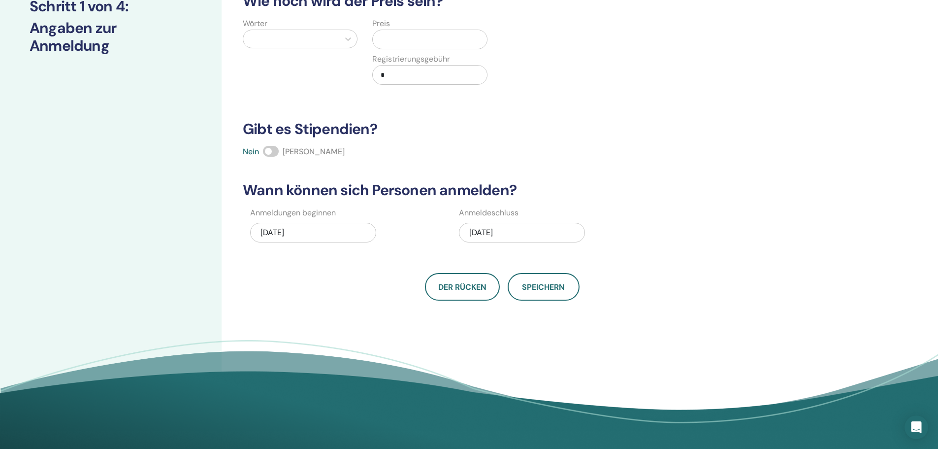
click at [476, 232] on font "18.08.2025" at bounding box center [481, 232] width 24 height 10
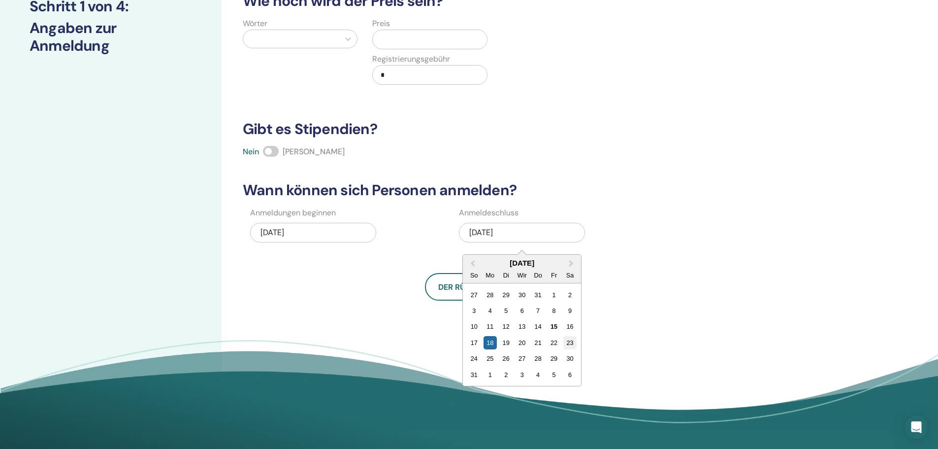
click at [572, 343] on font "23" at bounding box center [569, 342] width 7 height 7
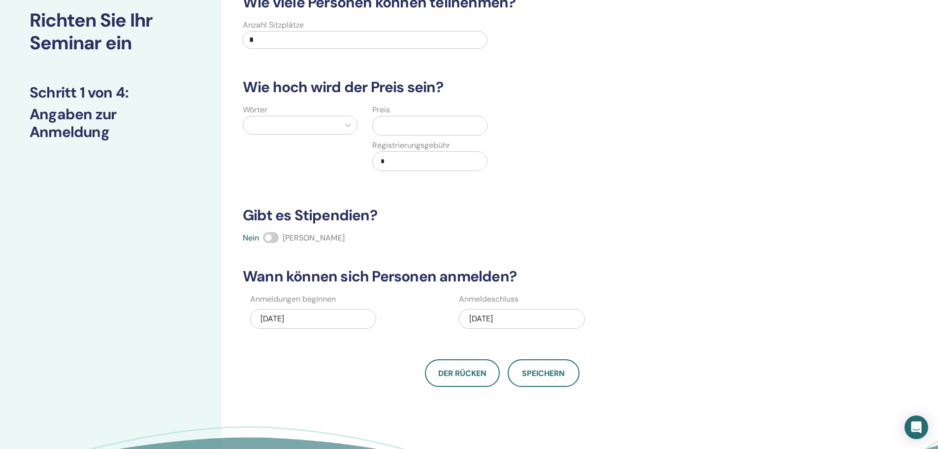
scroll to position [49, 0]
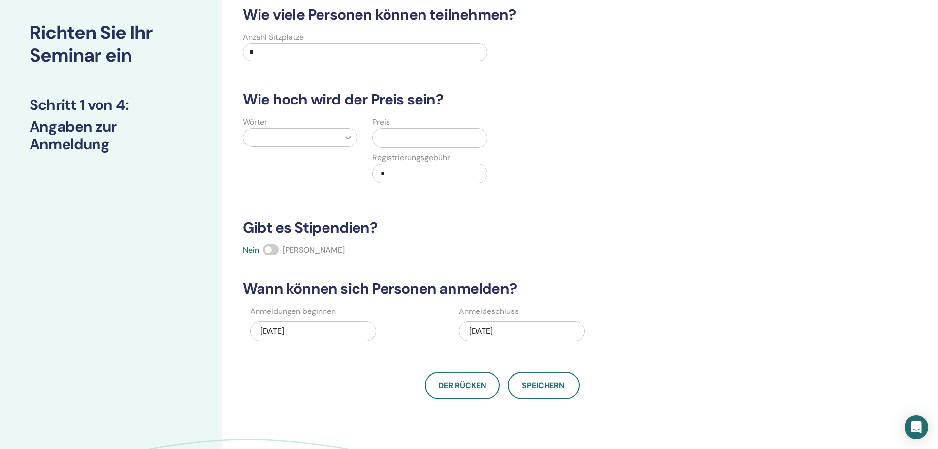
click at [344, 137] on icon at bounding box center [348, 137] width 10 height 10
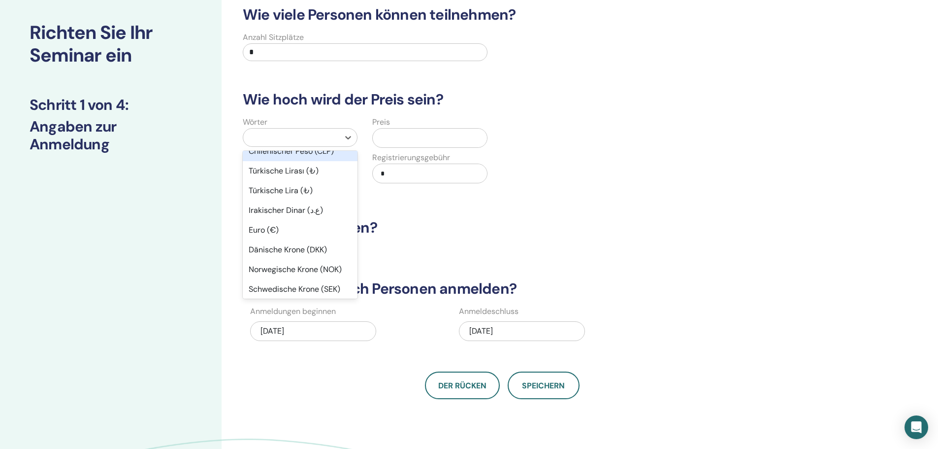
scroll to position [640, 0]
click at [279, 222] on font "Euro (€)" at bounding box center [264, 227] width 30 height 10
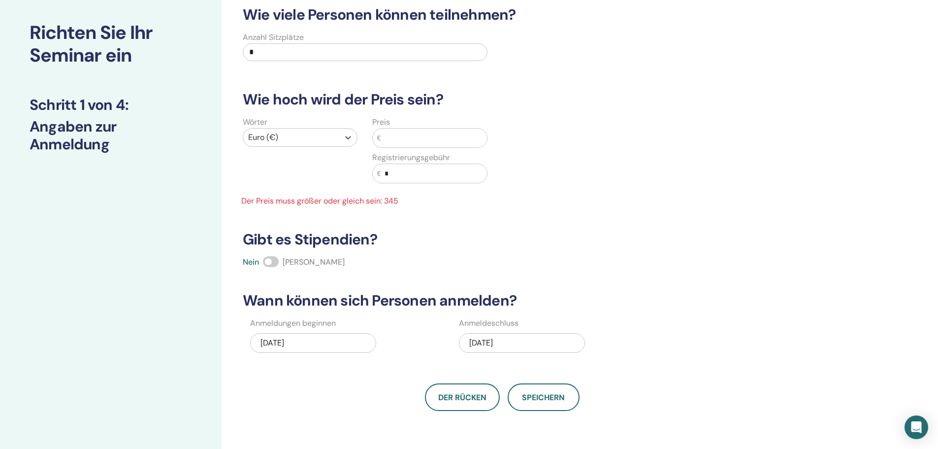
click at [422, 137] on input "text" at bounding box center [434, 138] width 106 height 19
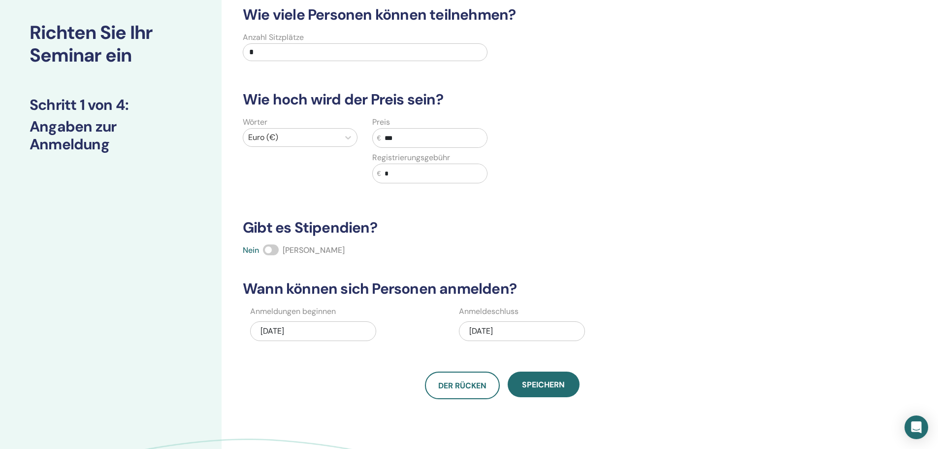
click at [273, 250] on span at bounding box center [271, 249] width 16 height 11
click at [277, 252] on span at bounding box center [271, 249] width 16 height 11
click at [388, 139] on input "***" at bounding box center [434, 138] width 106 height 19
type input "***"
click at [730, 235] on h3 "Gibt es Stipendien?" at bounding box center [502, 228] width 531 height 18
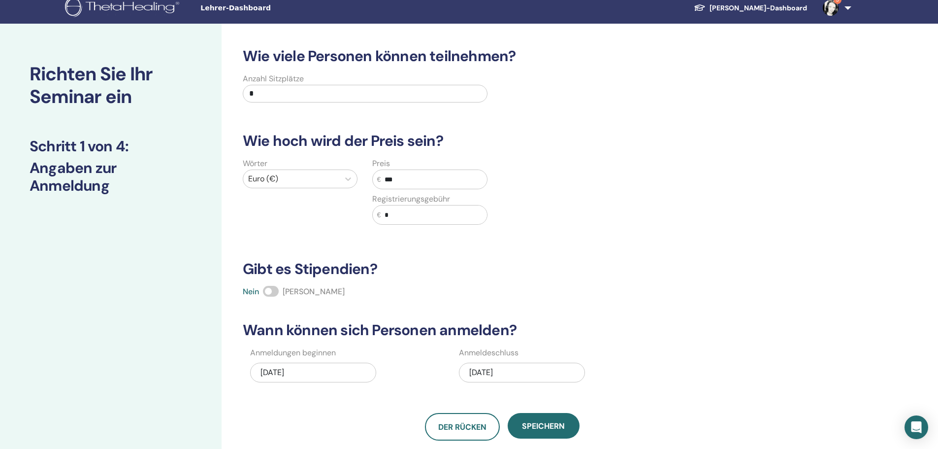
scroll to position [0, 0]
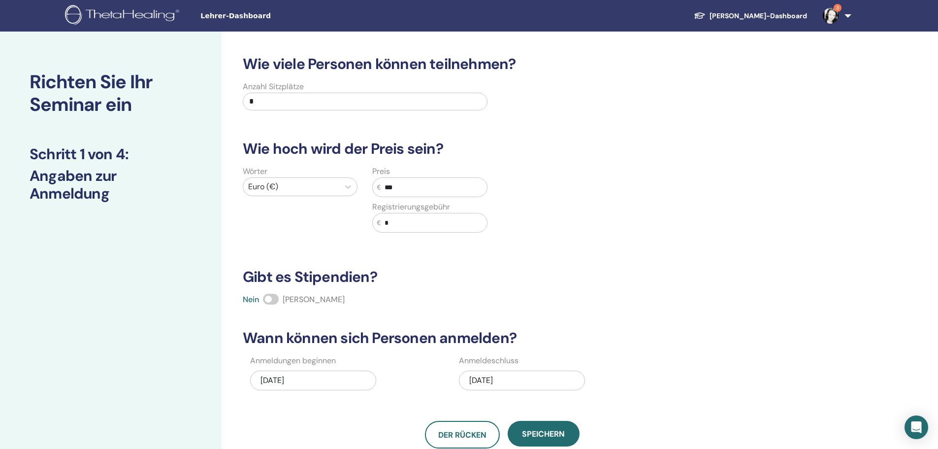
click at [305, 103] on input "*" at bounding box center [365, 102] width 245 height 18
type input "**"
click at [616, 259] on div "Wie viele Personen können teilnehmen? Anzahl Sitzplätze ** Wie hoch wird der Pr…" at bounding box center [502, 251] width 531 height 393
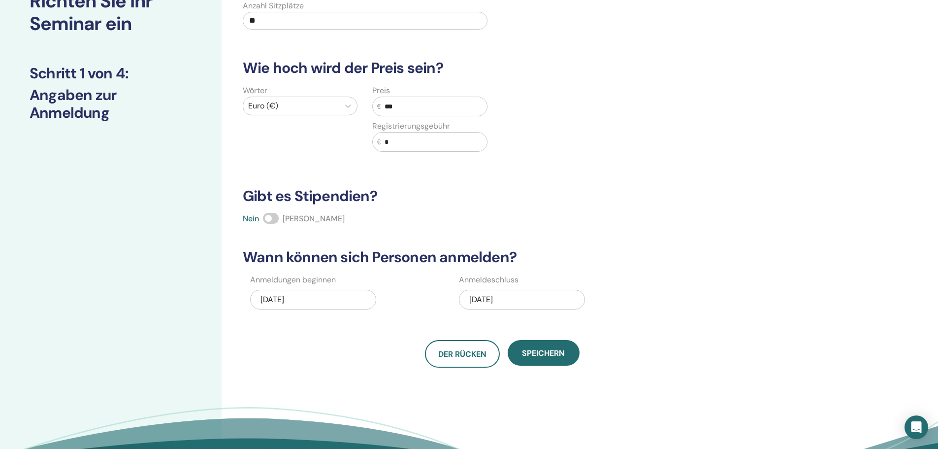
scroll to position [98, 0]
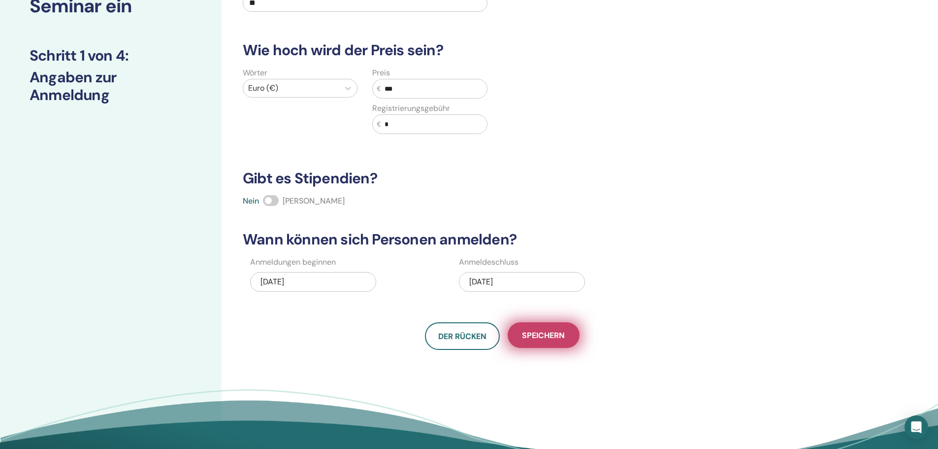
click at [552, 335] on font "Speichern" at bounding box center [543, 335] width 43 height 10
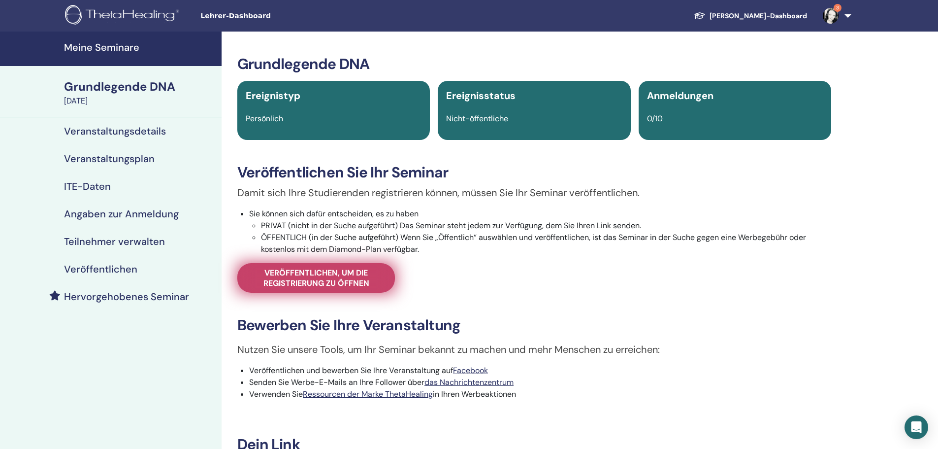
click at [332, 283] on font "Veröffentlichen, um die Registrierung zu öffnen" at bounding box center [316, 277] width 106 height 21
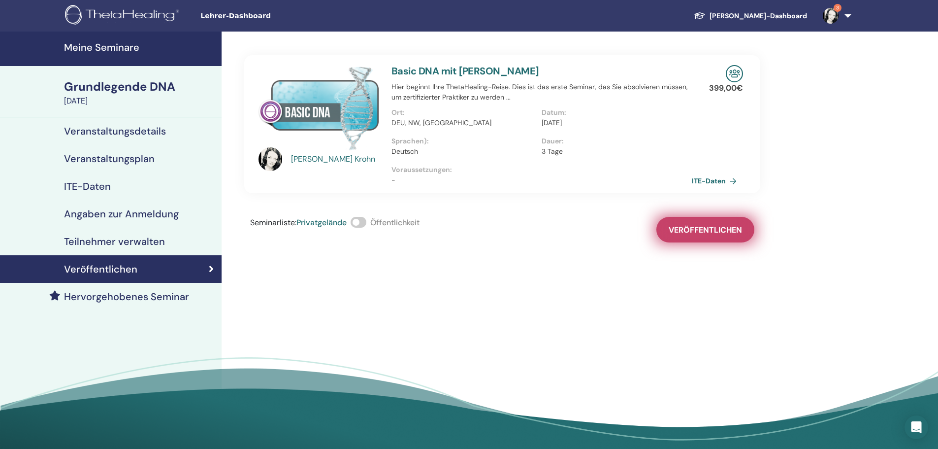
click at [710, 228] on font "Veröffentlichen" at bounding box center [705, 230] width 73 height 10
click at [361, 221] on span at bounding box center [359, 222] width 16 height 11
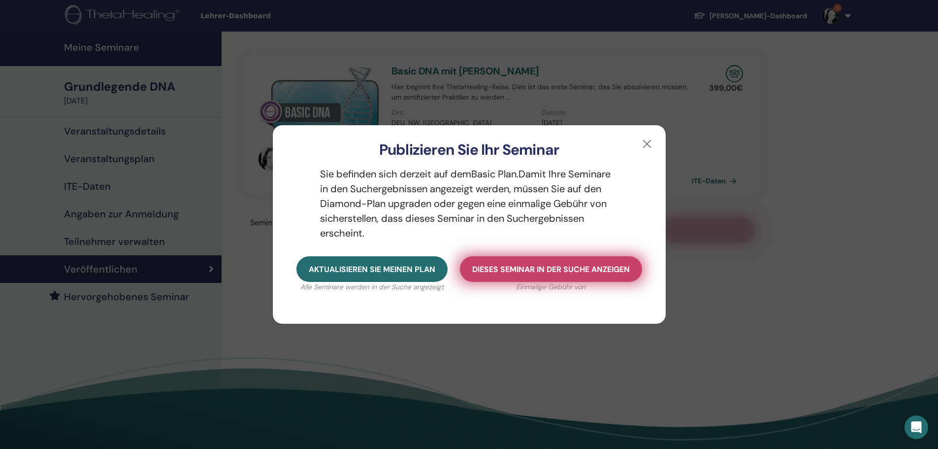
click at [540, 272] on font "Dieses Seminar in der Suche anzeigen" at bounding box center [551, 269] width 158 height 10
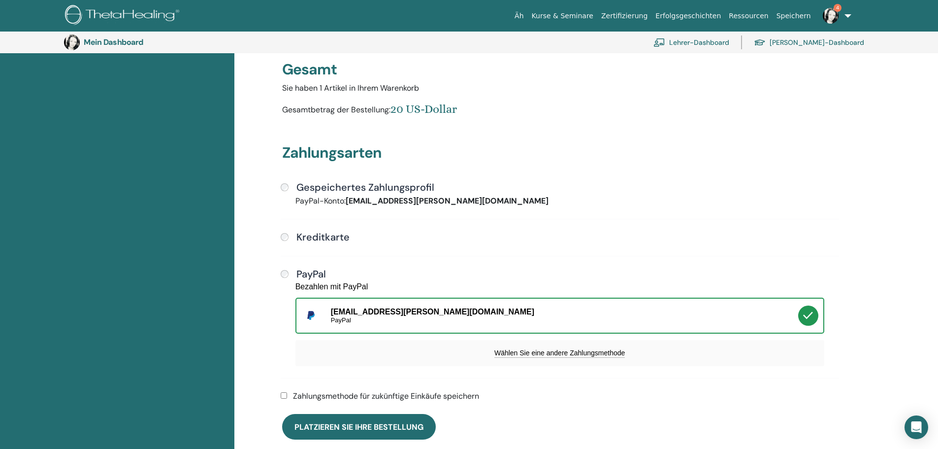
scroll to position [268, 0]
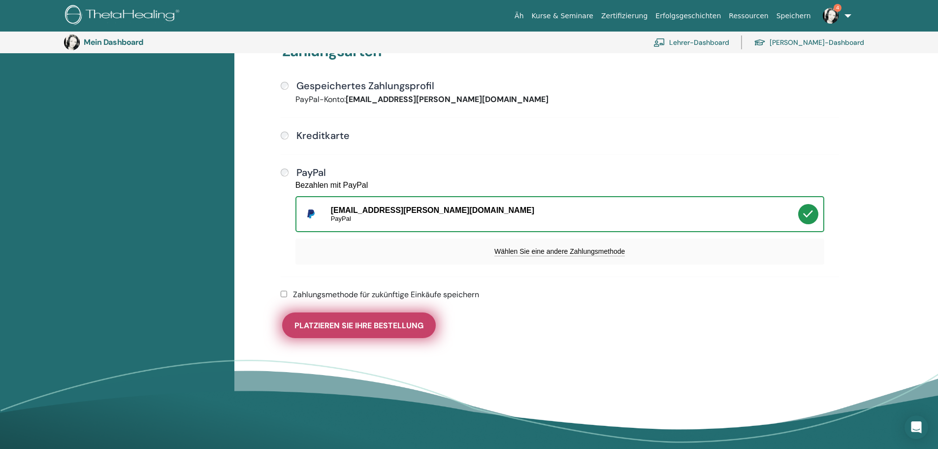
click at [349, 322] on font "Platzieren Sie Ihre Bestellung" at bounding box center [358, 325] width 129 height 10
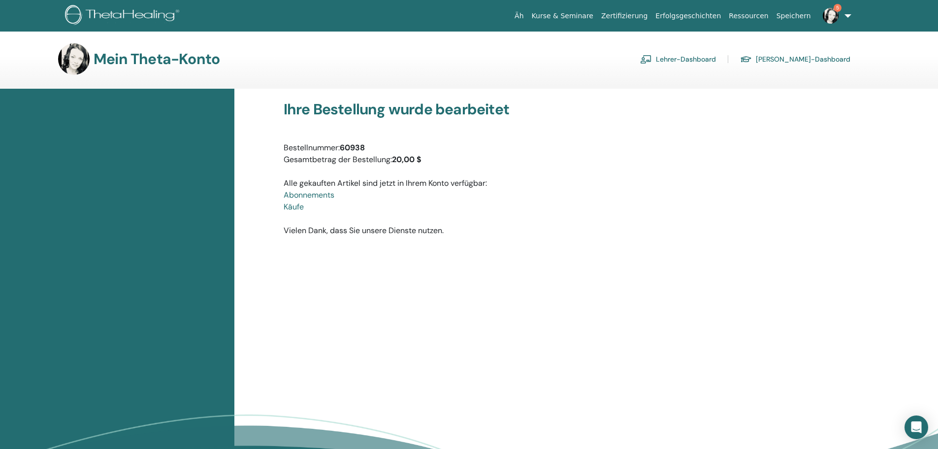
click at [716, 60] on font "Lehrer-Dashboard" at bounding box center [686, 59] width 60 height 9
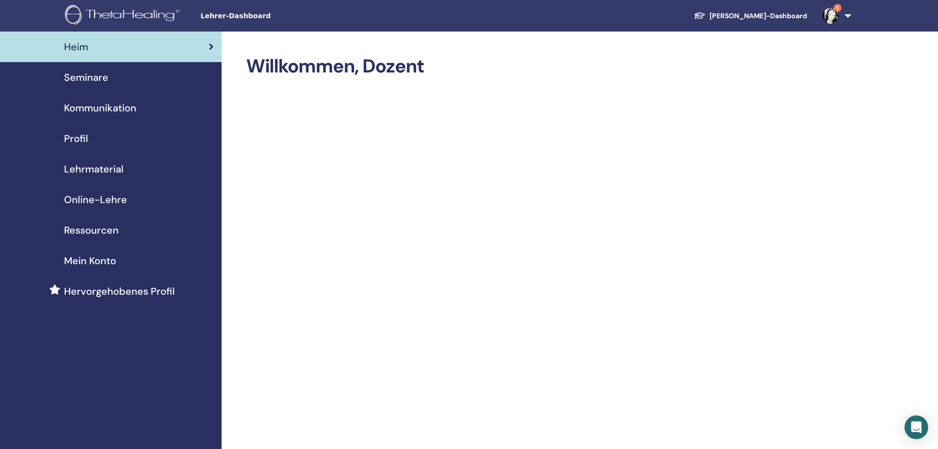
click at [106, 79] on font "Seminare" at bounding box center [86, 77] width 44 height 13
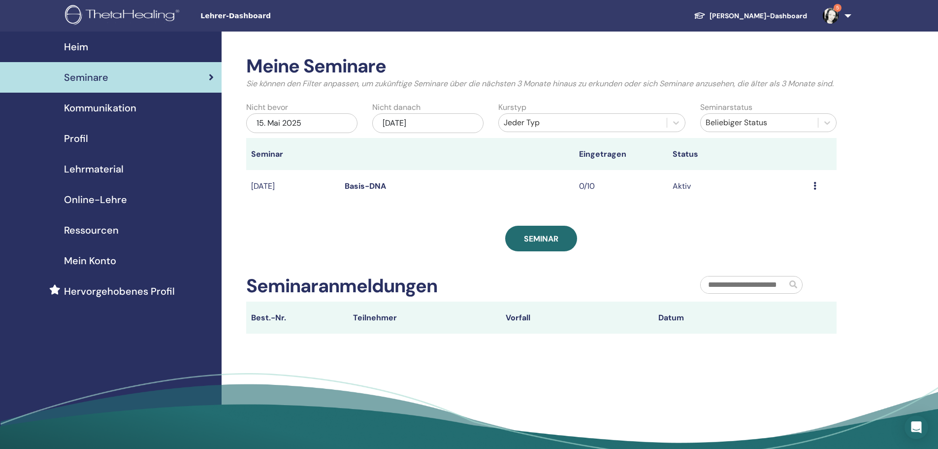
click at [814, 190] on icon at bounding box center [815, 186] width 3 height 8
click at [803, 238] on font "Teilnehmer" at bounding box center [788, 235] width 40 height 10
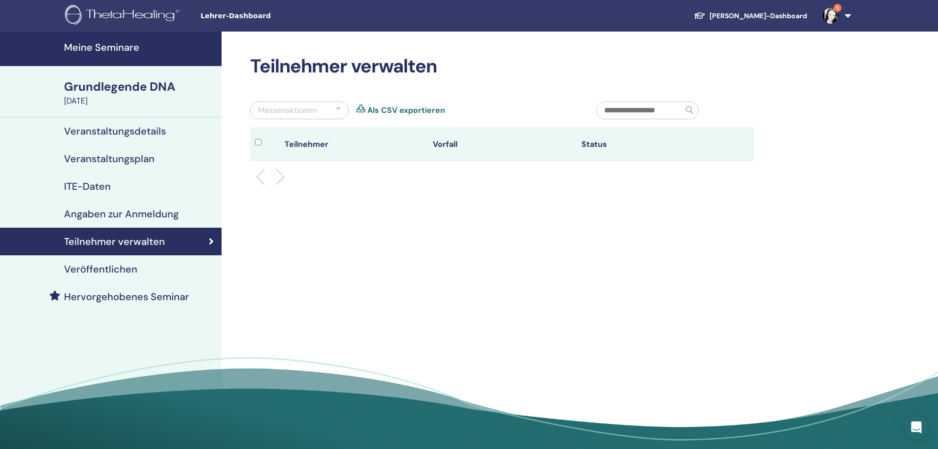
click at [157, 132] on font "Veranstaltungsdetails" at bounding box center [115, 131] width 102 height 13
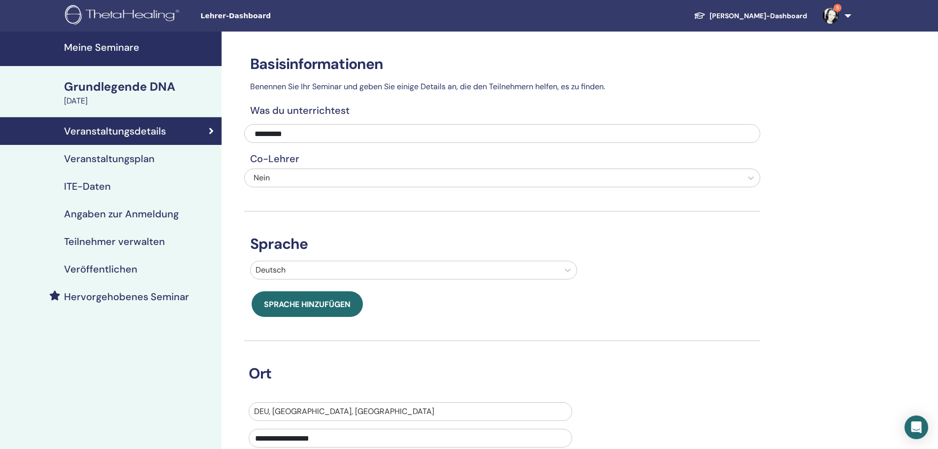
click at [119, 247] on font "Teilnehmer verwalten" at bounding box center [114, 241] width 101 height 13
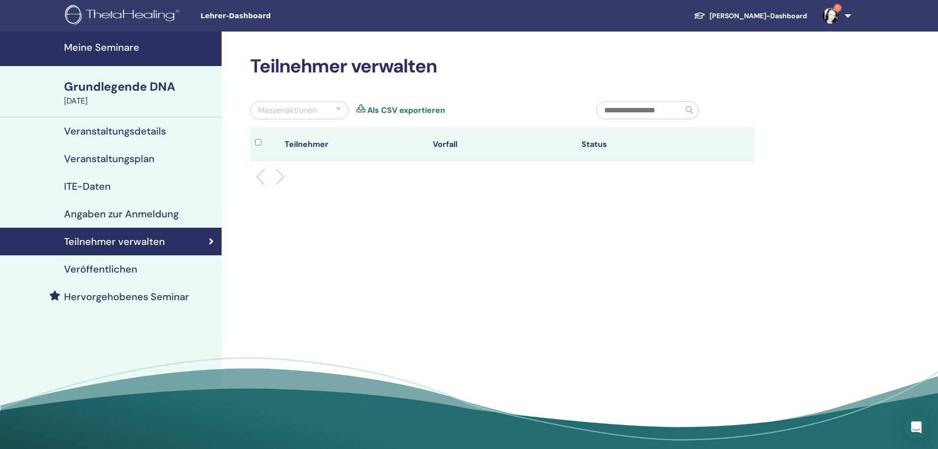
click at [119, 215] on font "Angaben zur Anmeldung" at bounding box center [121, 213] width 115 height 13
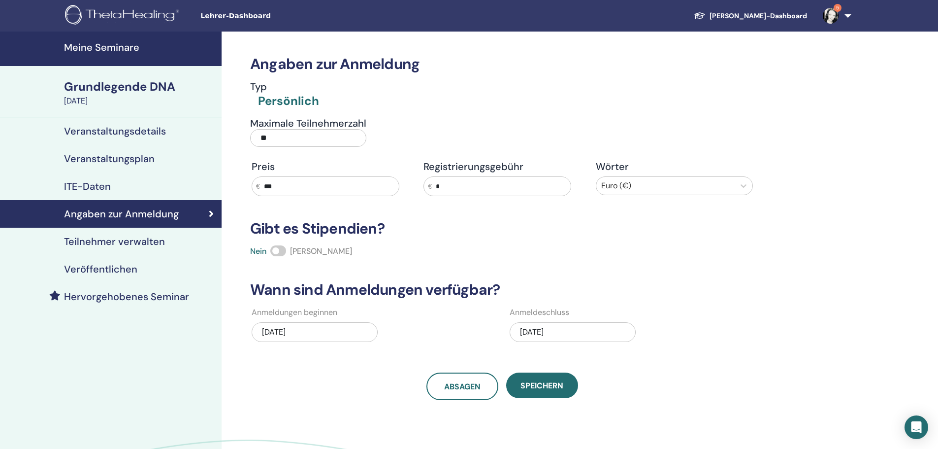
click at [110, 269] on font "Veröffentlichen" at bounding box center [100, 268] width 73 height 13
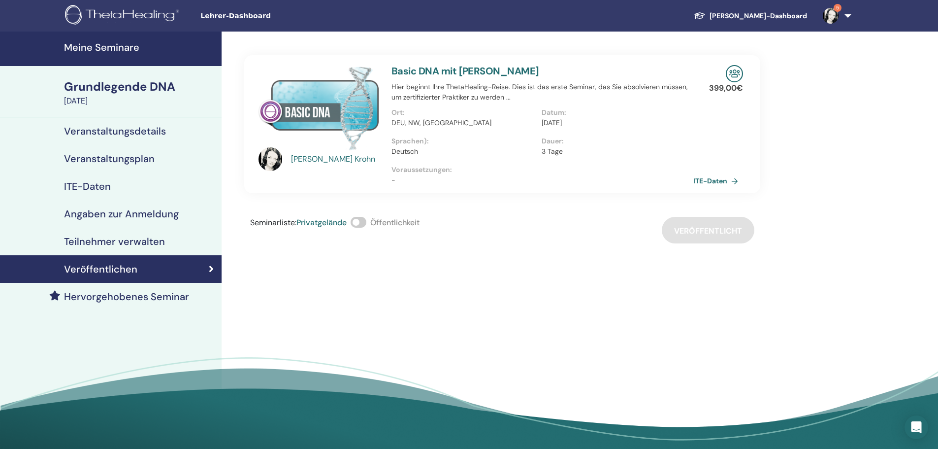
click at [726, 180] on font "ITE-Daten" at bounding box center [710, 181] width 34 height 9
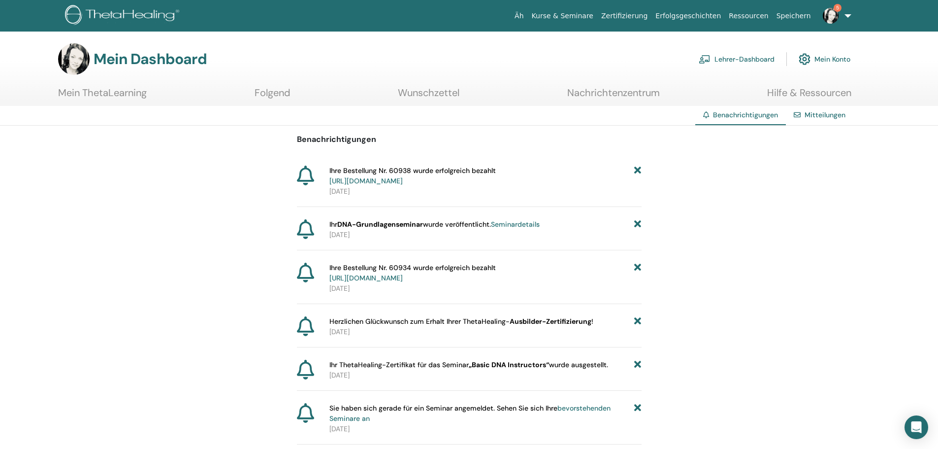
click at [522, 222] on font "Seminardetails" at bounding box center [515, 224] width 49 height 9
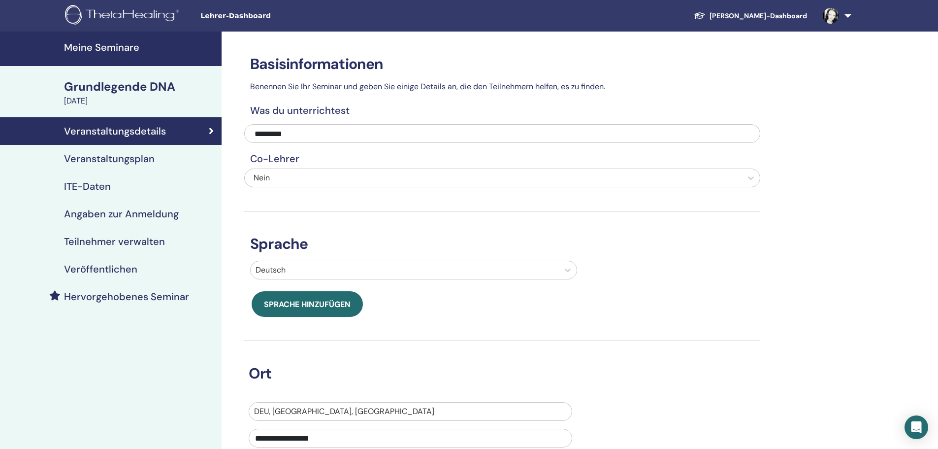
click at [121, 157] on font "Veranstaltungsplan" at bounding box center [109, 158] width 91 height 13
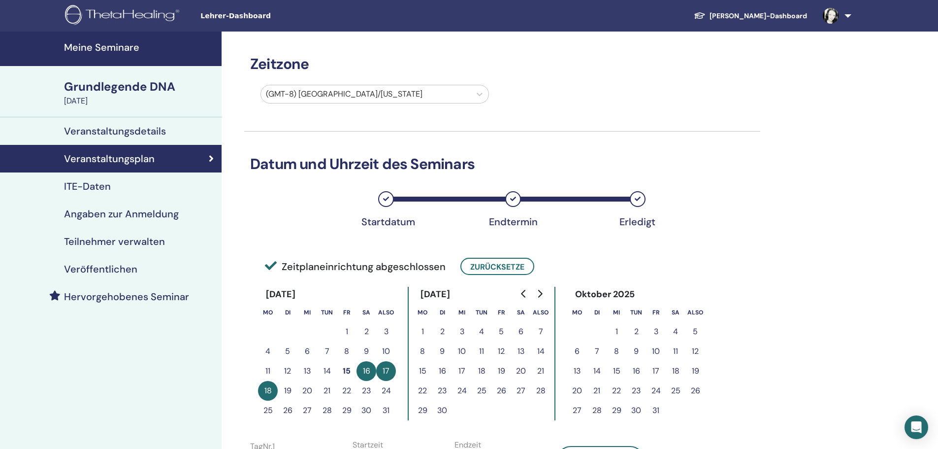
click at [145, 238] on font "Teilnehmer verwalten" at bounding box center [114, 241] width 101 height 13
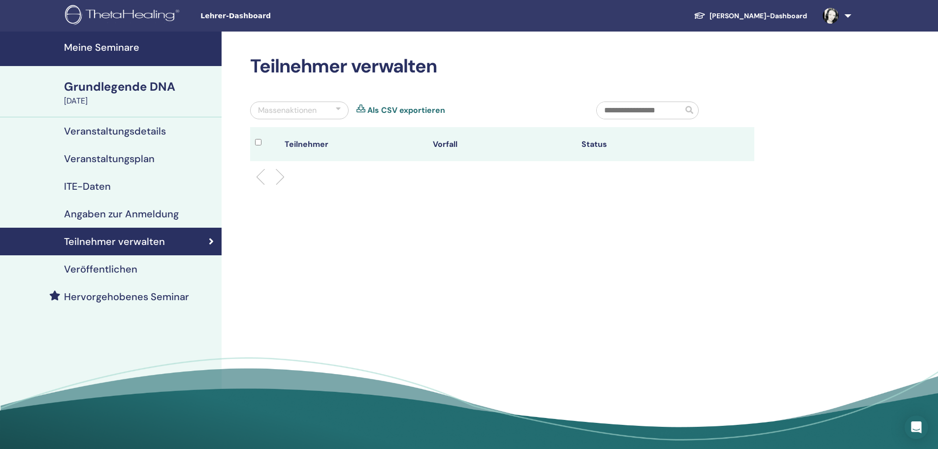
click at [850, 17] on link at bounding box center [835, 16] width 40 height 32
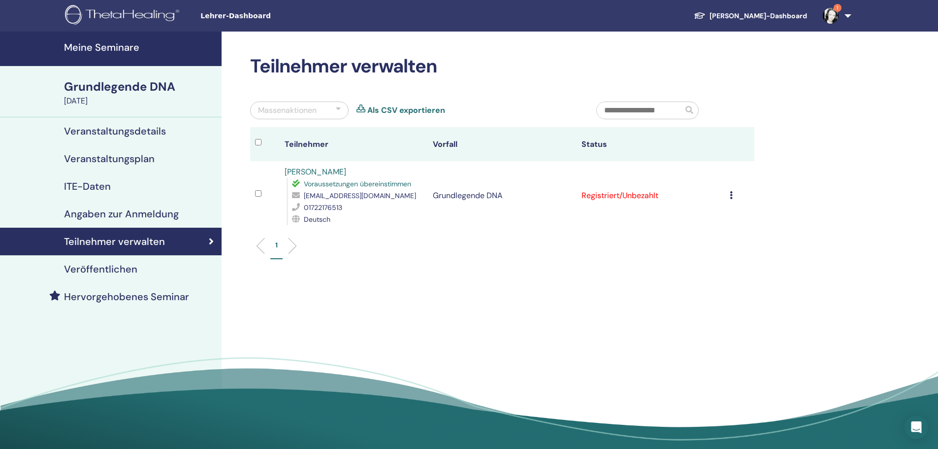
click at [729, 195] on td "Registrierungsfehler Keine automatische Zertifizierung durchführen Als bezahlte…" at bounding box center [740, 195] width 30 height 69
click at [732, 195] on icon at bounding box center [731, 195] width 3 height 8
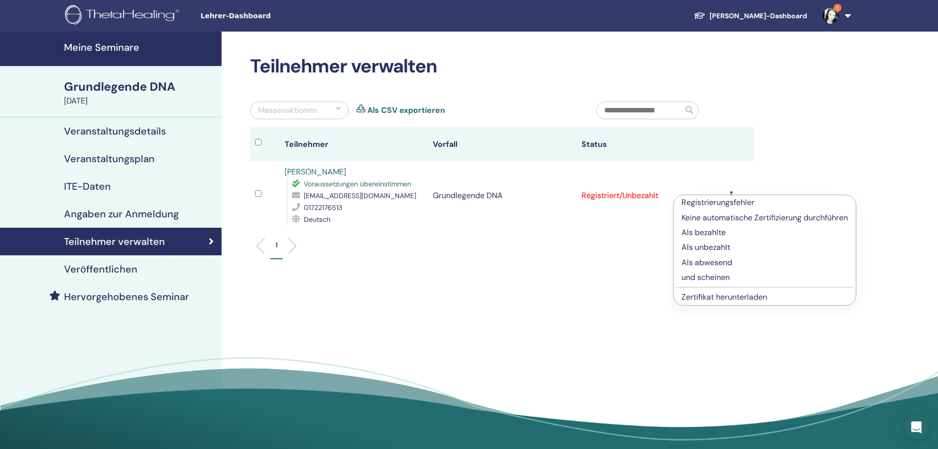
click at [725, 232] on font "Als bezahlte" at bounding box center [704, 232] width 44 height 10
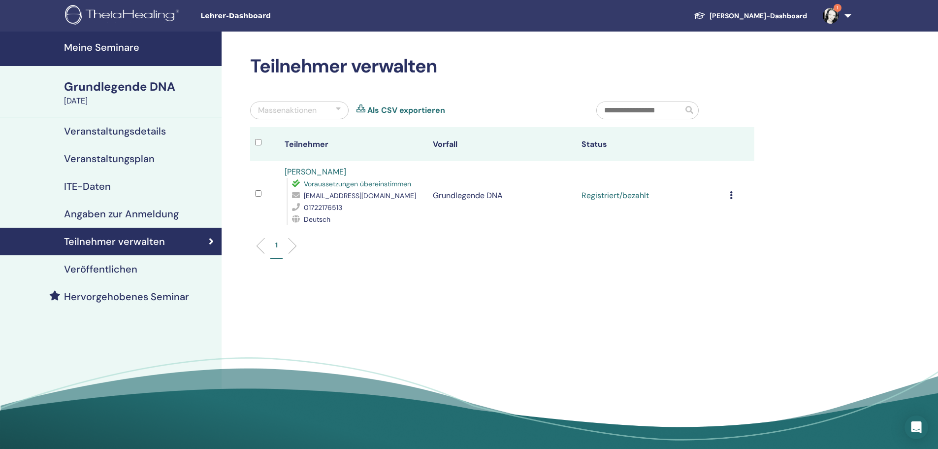
click at [732, 196] on icon at bounding box center [731, 195] width 3 height 8
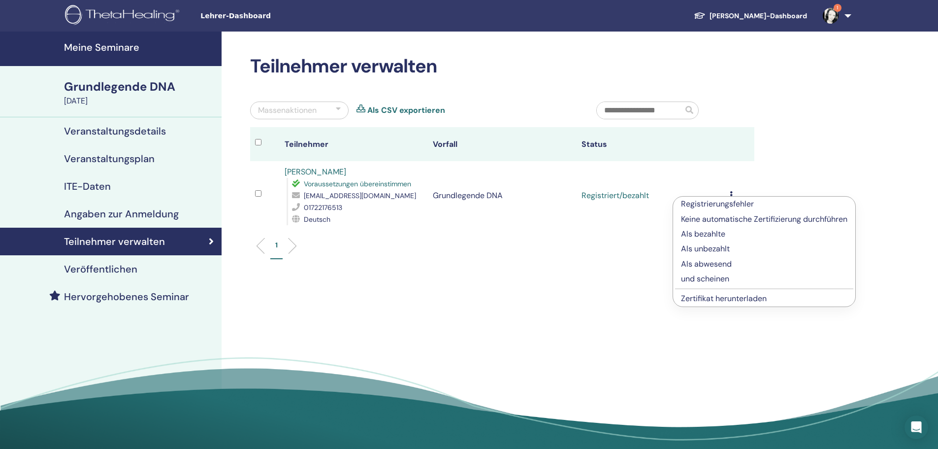
click at [731, 298] on font "Zertifikat herunterladen" at bounding box center [724, 298] width 86 height 10
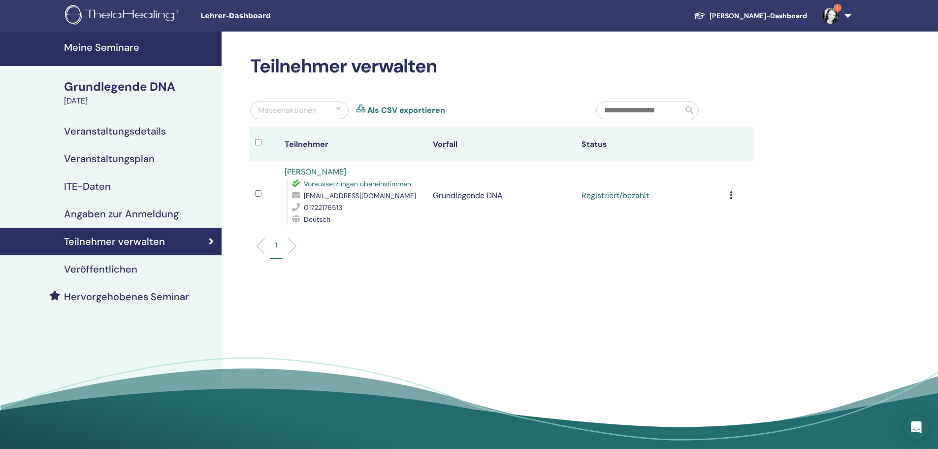
click at [830, 17] on img at bounding box center [831, 16] width 16 height 16
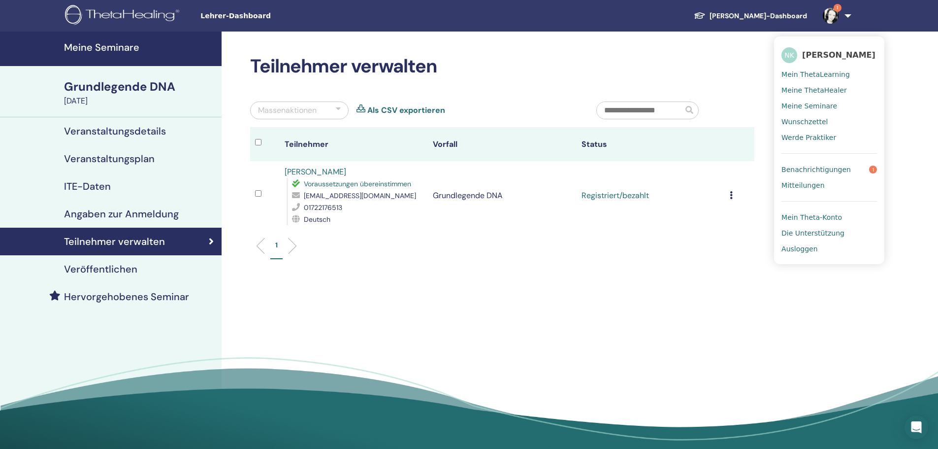
click at [833, 169] on font "Benachrichtigungen" at bounding box center [815, 169] width 69 height 8
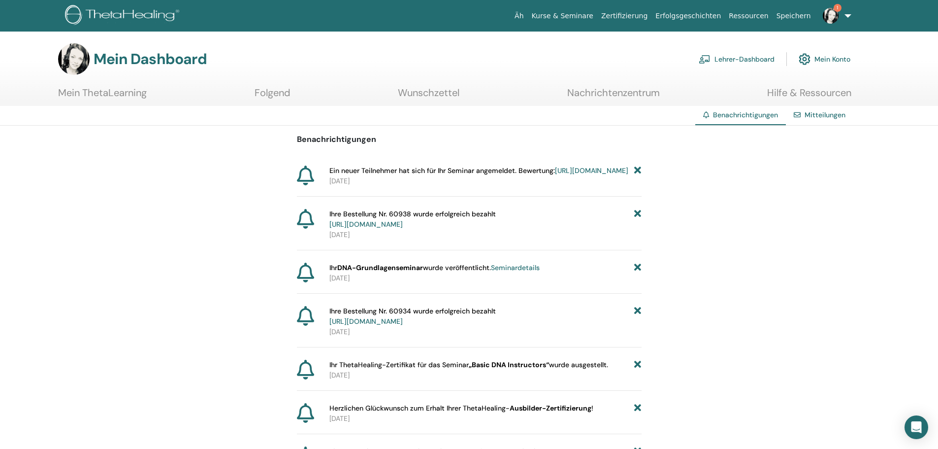
click at [849, 18] on link "1" at bounding box center [835, 16] width 40 height 32
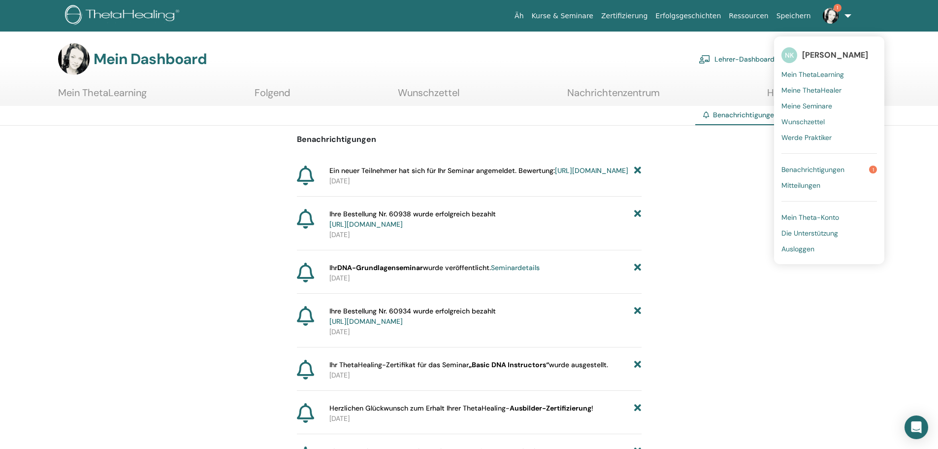
drag, startPoint x: 756, startPoint y: 12, endPoint x: 755, endPoint y: 39, distance: 26.6
click at [756, 12] on font "Ressourcen" at bounding box center [748, 16] width 39 height 8
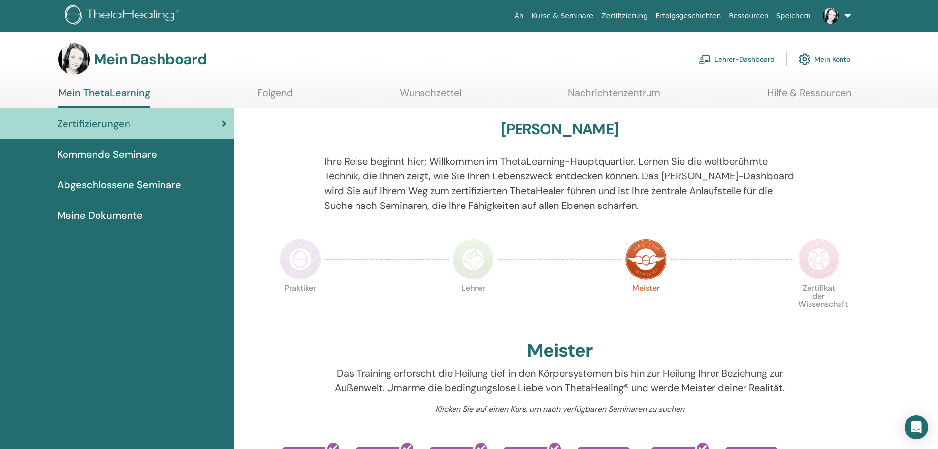
click at [753, 63] on font "Lehrer-Dashboard" at bounding box center [745, 59] width 60 height 9
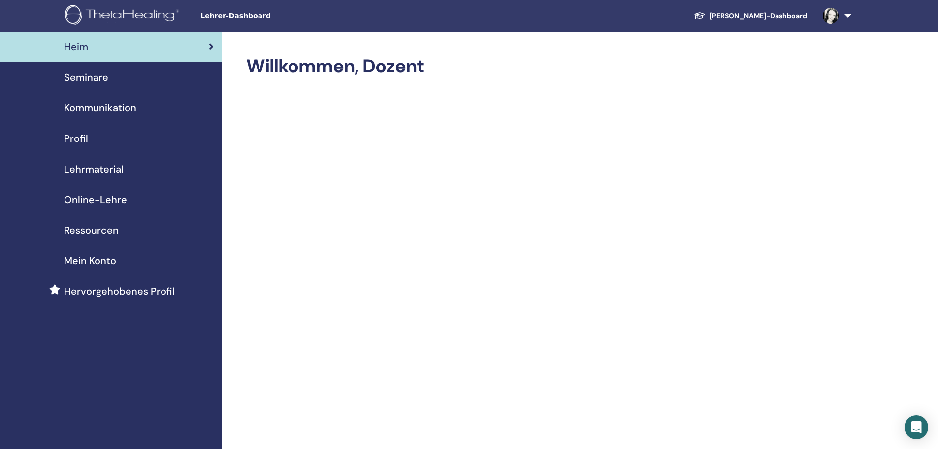
click at [102, 228] on font "Ressourcen" at bounding box center [91, 230] width 55 height 13
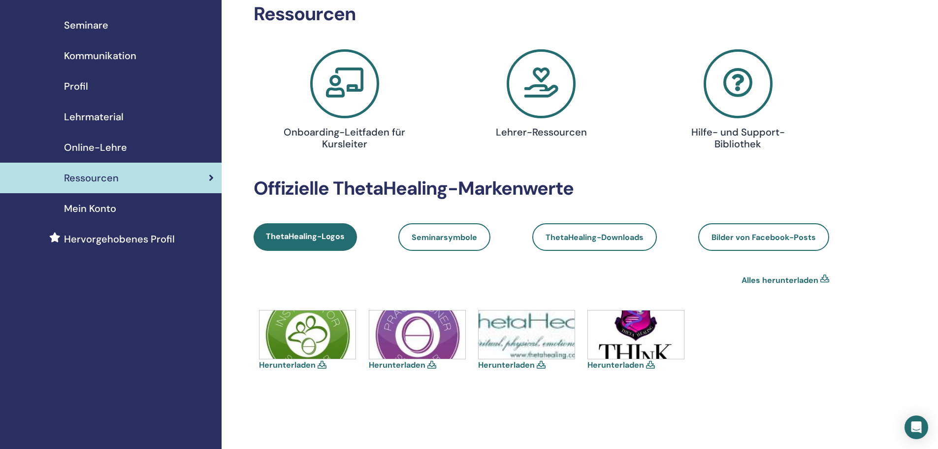
scroll to position [49, 0]
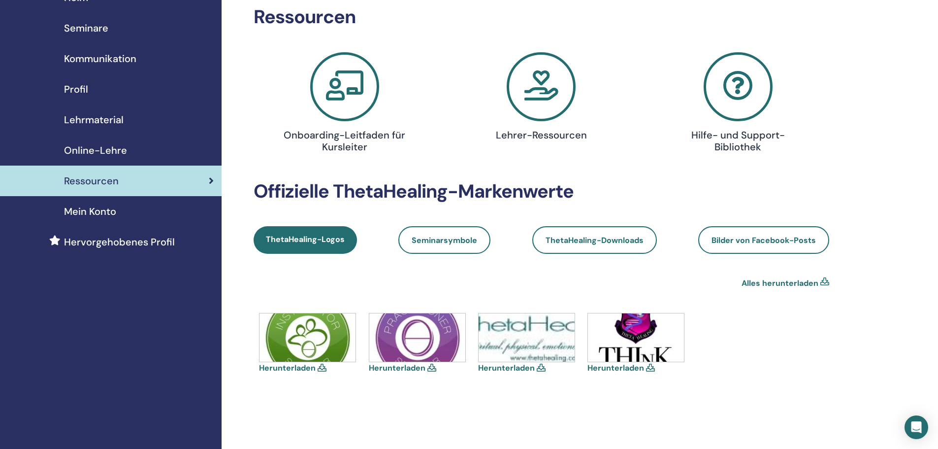
click at [540, 90] on icon at bounding box center [541, 86] width 69 height 69
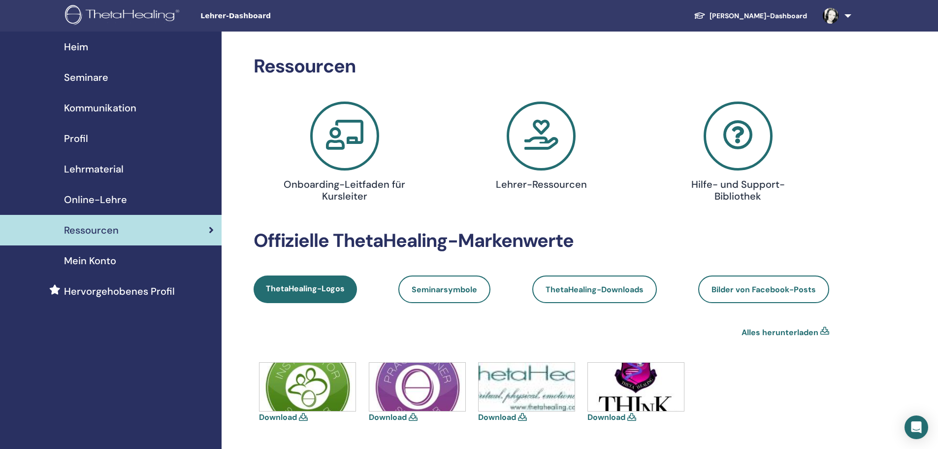
scroll to position [49, 0]
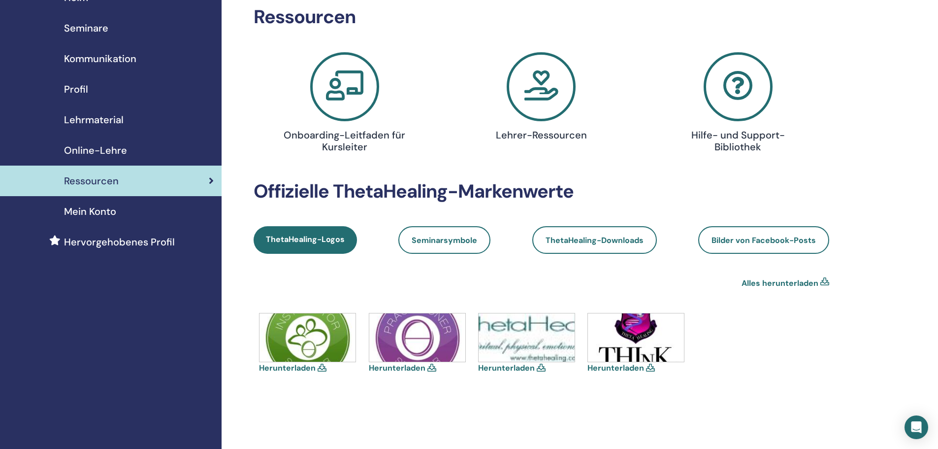
click at [355, 99] on icon at bounding box center [344, 86] width 69 height 69
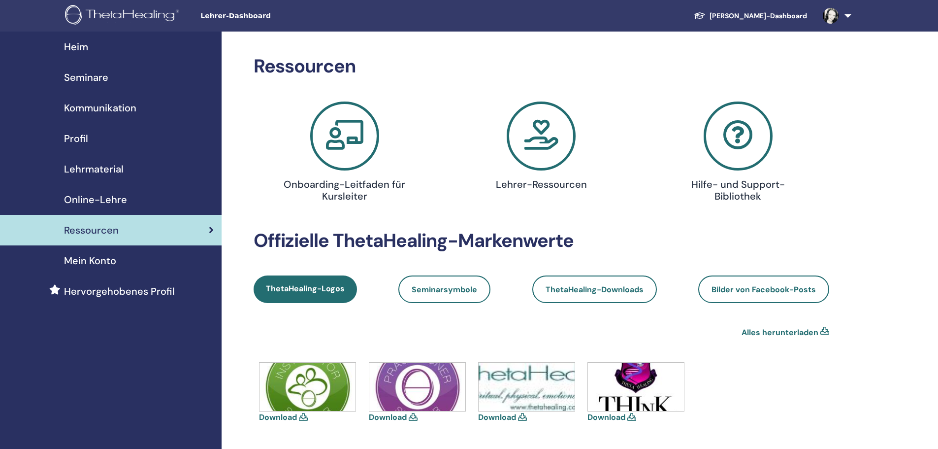
scroll to position [49, 0]
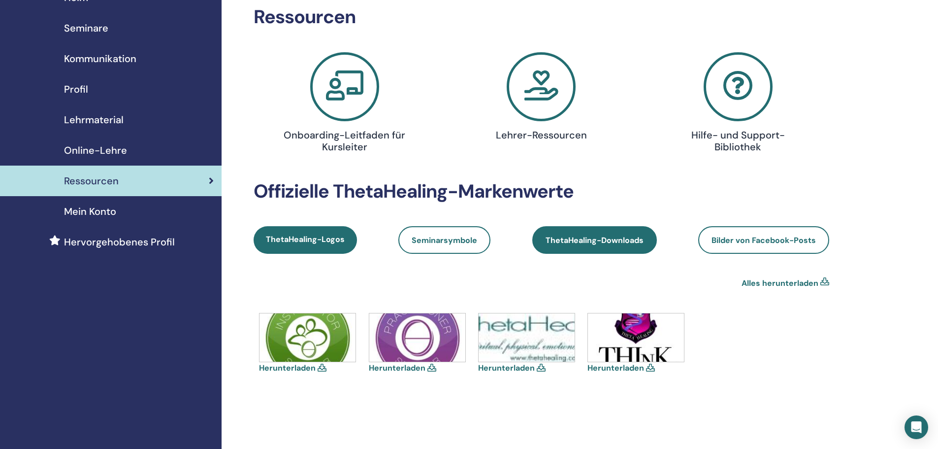
click at [617, 241] on font "ThetaHealing-Downloads" at bounding box center [595, 240] width 98 height 10
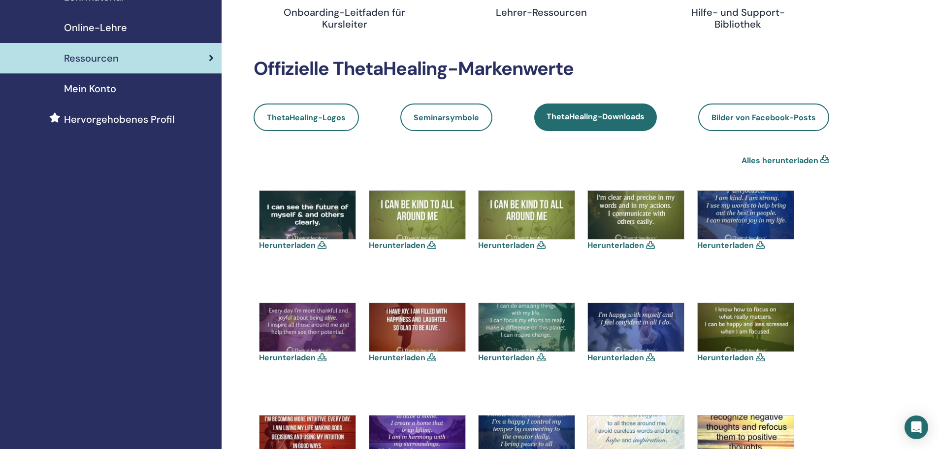
scroll to position [148, 0]
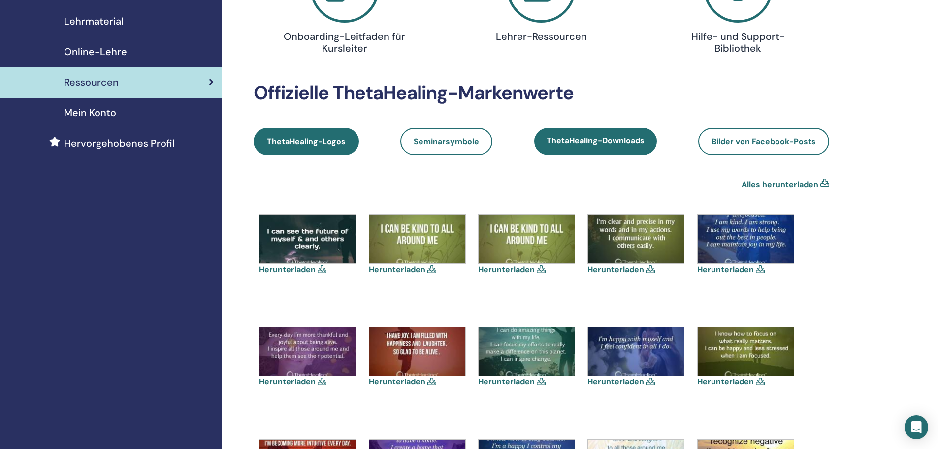
click at [313, 137] on font "ThetaHealing-Logos" at bounding box center [306, 141] width 79 height 10
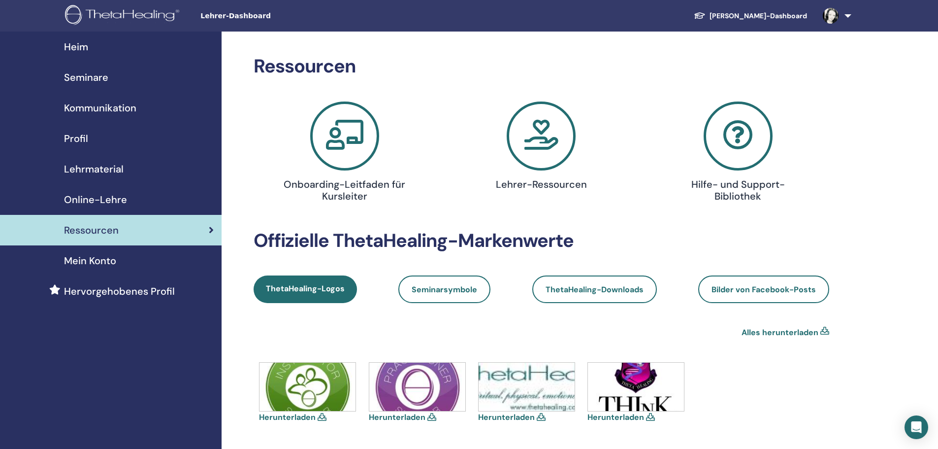
click at [122, 197] on font "Online-Lehre" at bounding box center [95, 199] width 63 height 13
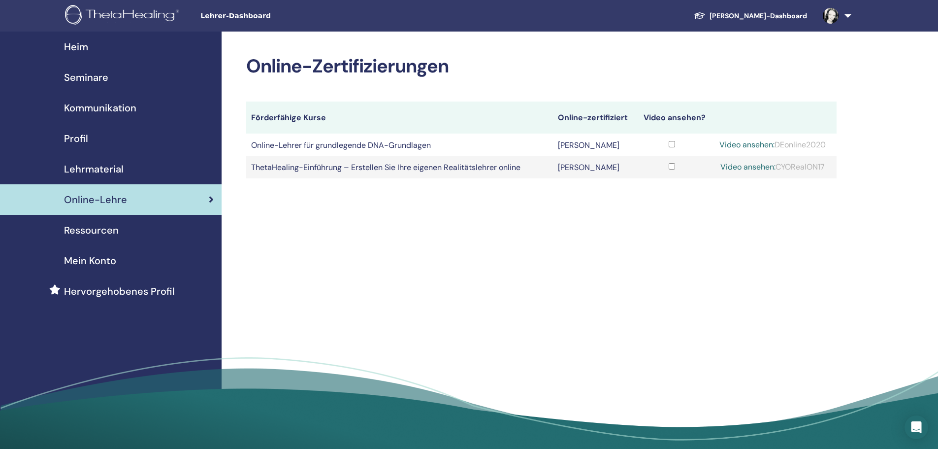
click at [779, 137] on td "Video ansehen: DEonline2020" at bounding box center [773, 144] width 128 height 22
click at [737, 140] on font "Video ansehen:" at bounding box center [746, 144] width 55 height 10
click at [728, 144] on font "Video ansehen:" at bounding box center [746, 144] width 55 height 10
click at [100, 231] on font "Ressourcen" at bounding box center [91, 230] width 55 height 13
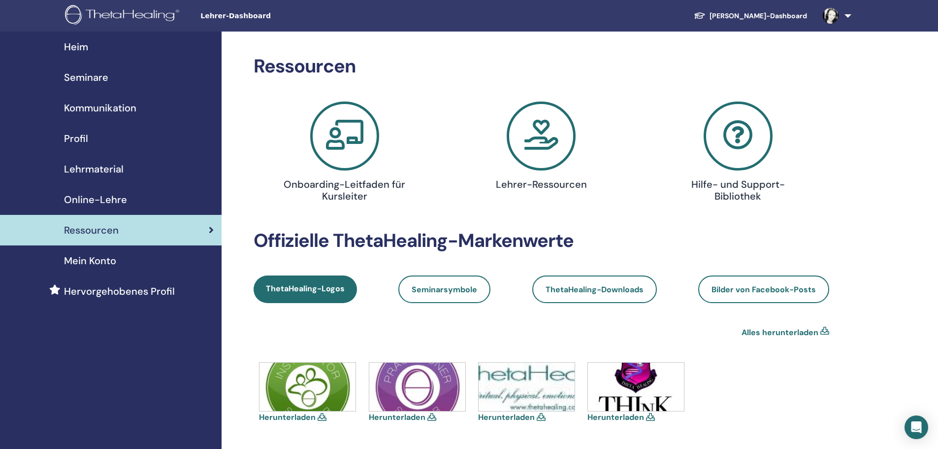
click at [842, 16] on span at bounding box center [831, 15] width 24 height 8
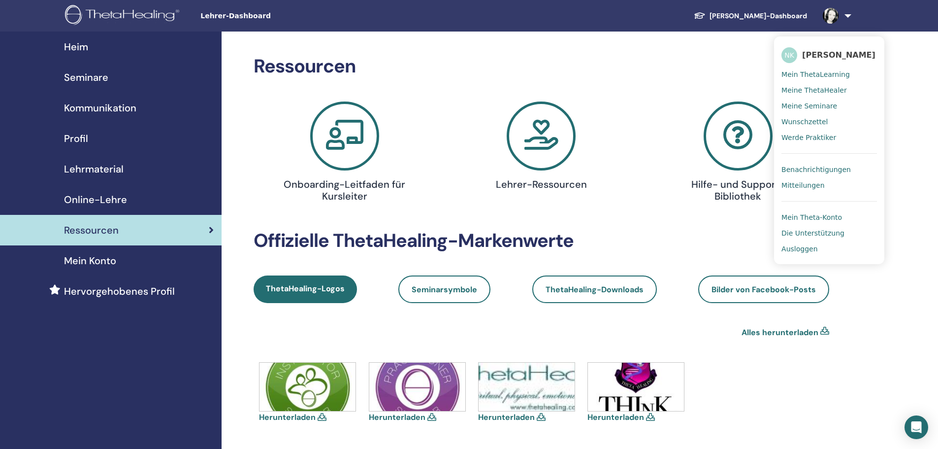
click at [834, 61] on link "NK Nathalie Krohn" at bounding box center [829, 55] width 96 height 23
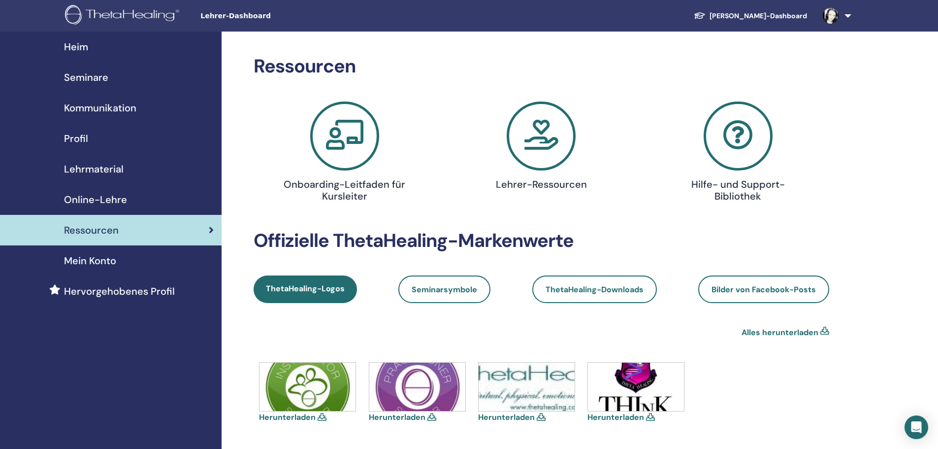
click at [832, 21] on img at bounding box center [831, 16] width 16 height 16
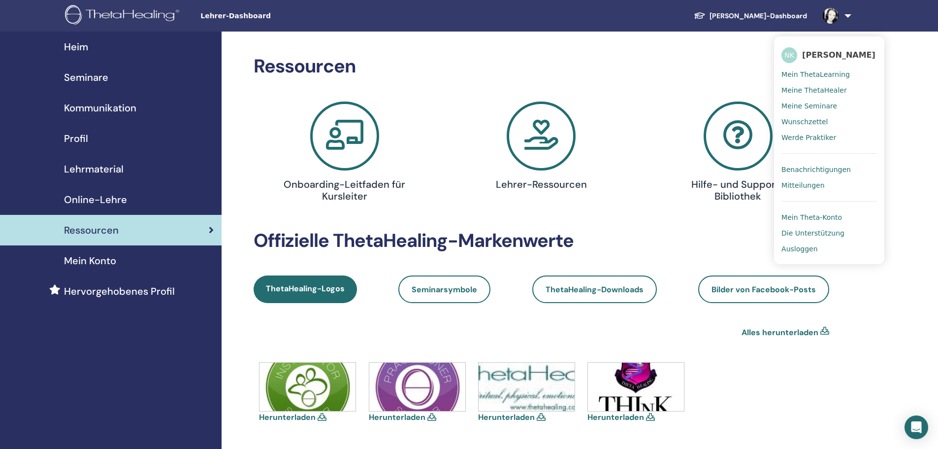
click at [791, 53] on font "NK" at bounding box center [789, 55] width 10 height 8
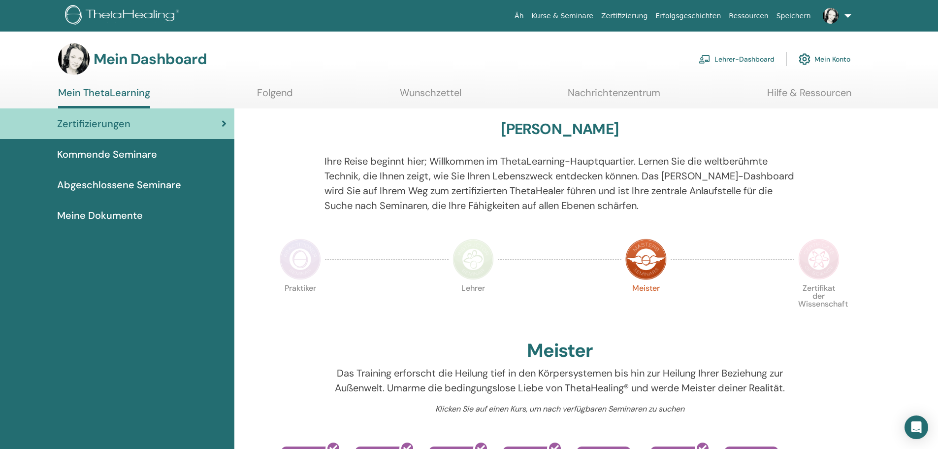
click at [590, 18] on font "Kurse & Seminare" at bounding box center [563, 16] width 62 height 8
click at [722, 59] on font "Lehrer-Dashboard" at bounding box center [745, 59] width 60 height 9
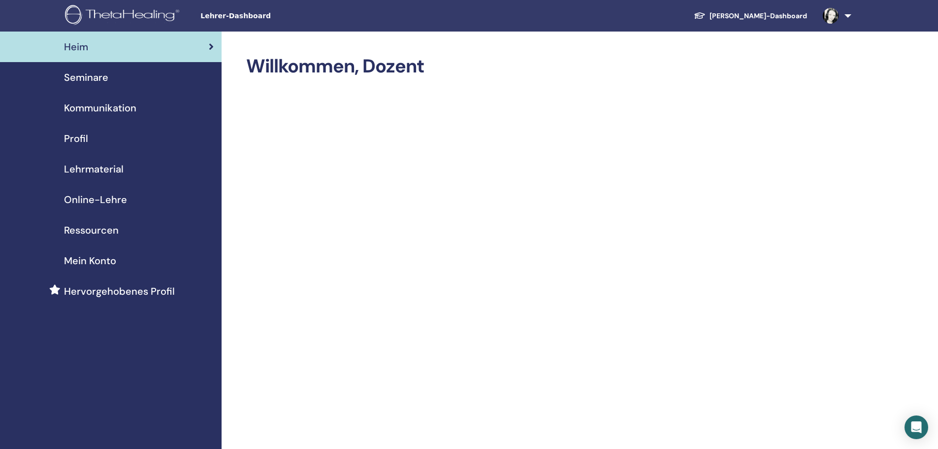
click at [106, 80] on font "Seminare" at bounding box center [86, 77] width 44 height 13
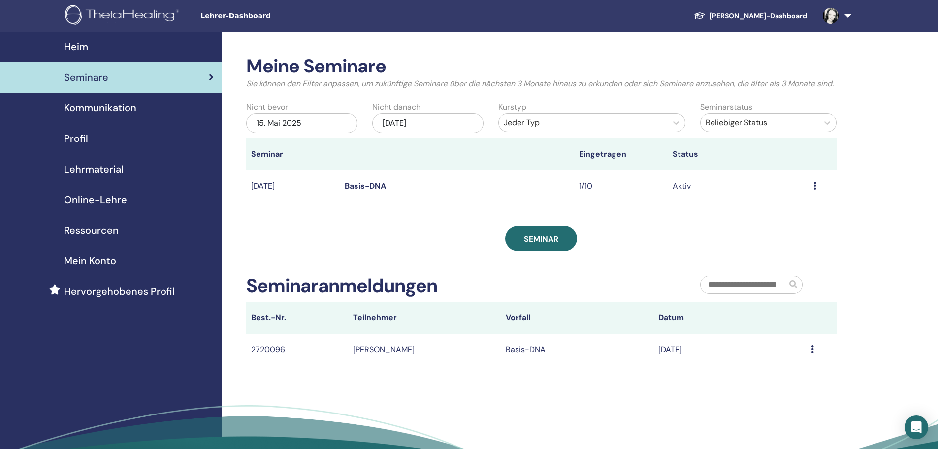
click at [375, 191] on font "Basis-DNA" at bounding box center [365, 186] width 41 height 10
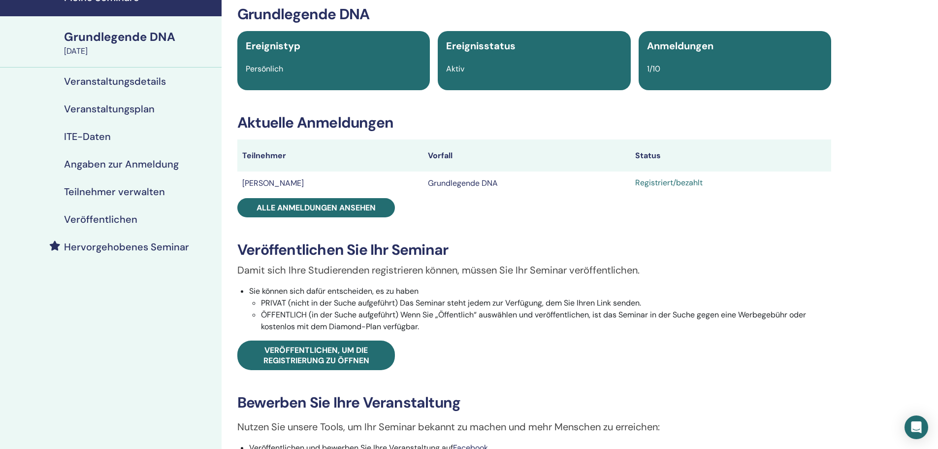
scroll to position [49, 0]
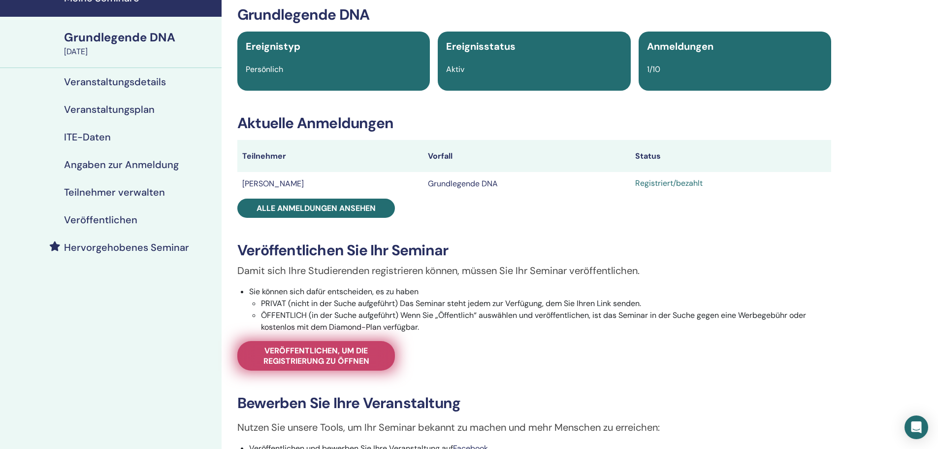
click at [313, 358] on font "Veröffentlichen, um die Registrierung zu öffnen" at bounding box center [316, 355] width 106 height 21
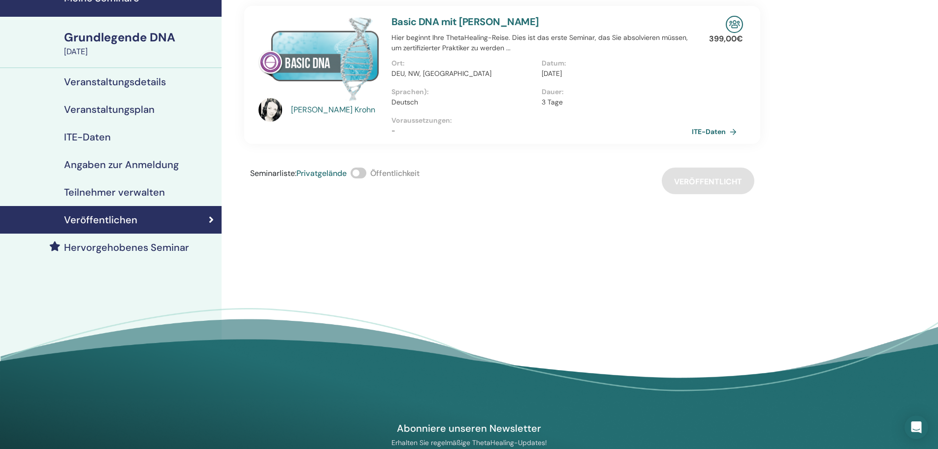
click at [365, 172] on span at bounding box center [359, 172] width 16 height 11
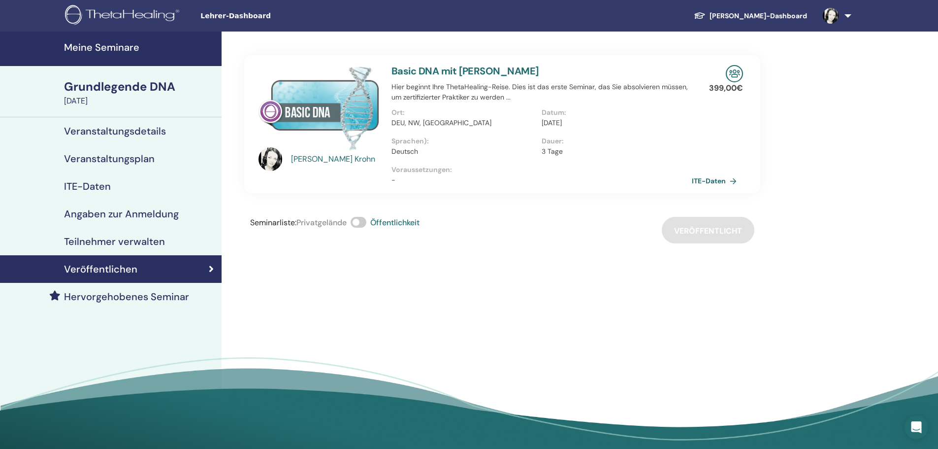
click at [140, 13] on img at bounding box center [124, 16] width 118 height 22
